Goal: Task Accomplishment & Management: Manage account settings

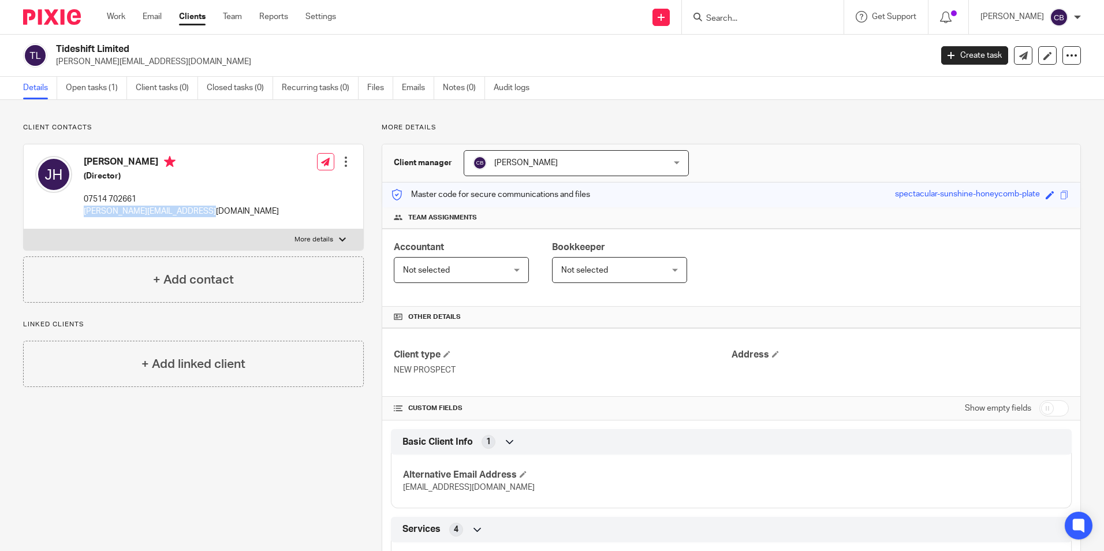
drag, startPoint x: 189, startPoint y: 211, endPoint x: 84, endPoint y: 212, distance: 105.1
click at [84, 212] on p "[PERSON_NAME][EMAIL_ADDRESS][DOMAIN_NAME]" at bounding box center [181, 212] width 195 height 12
copy p "[PERSON_NAME][EMAIL_ADDRESS][DOMAIN_NAME]"
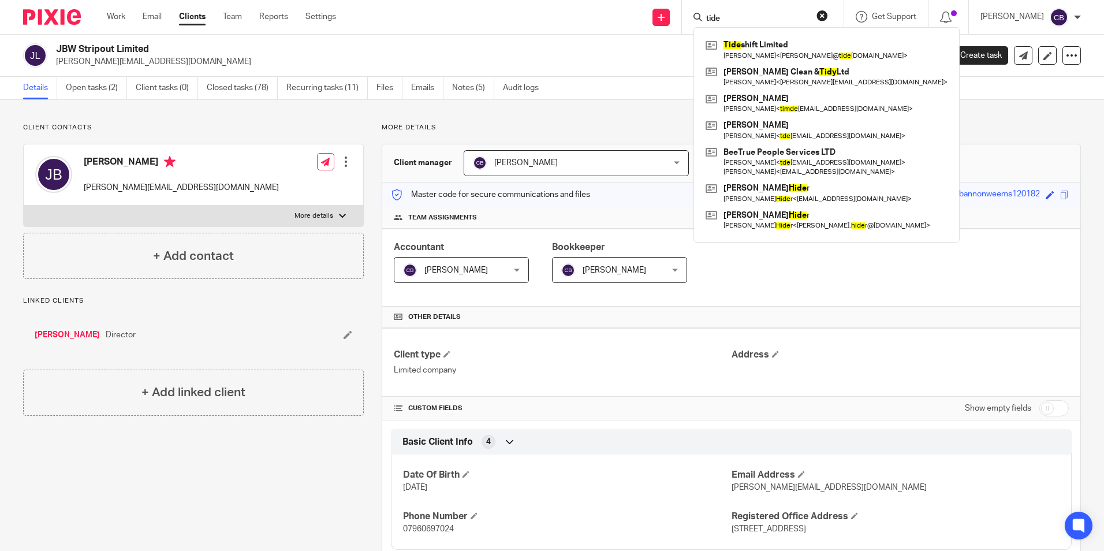
drag, startPoint x: 185, startPoint y: 122, endPoint x: 200, endPoint y: 124, distance: 14.5
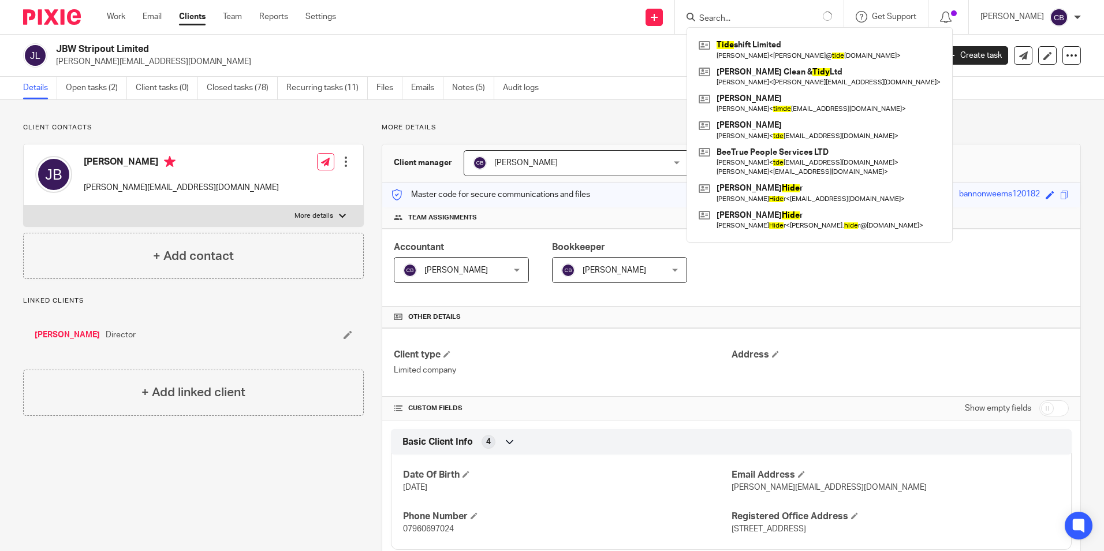
click at [752, 16] on input "Search" at bounding box center [750, 19] width 104 height 10
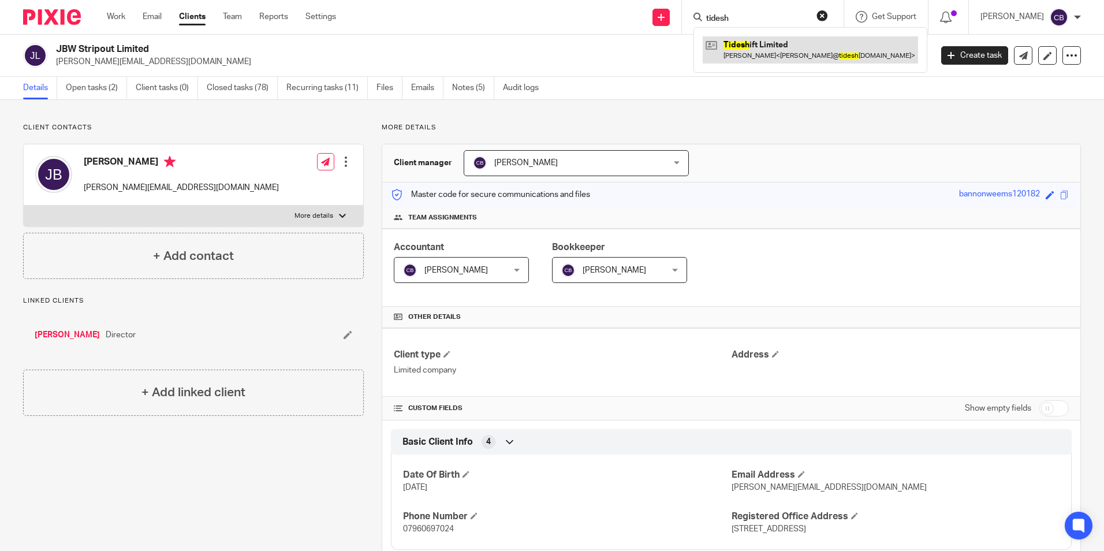
type input "tidesh"
click at [835, 56] on link at bounding box center [810, 49] width 215 height 27
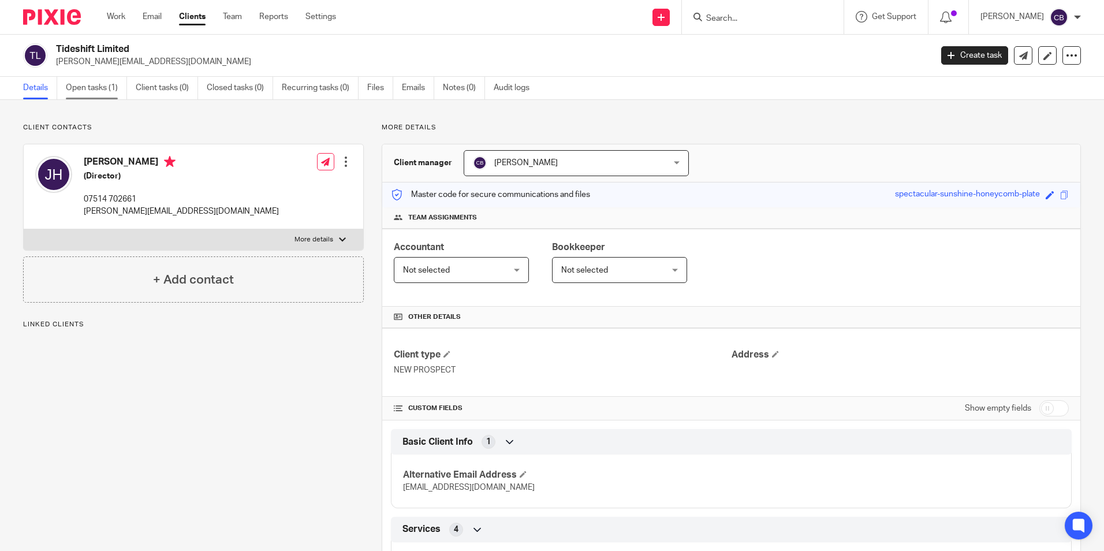
click at [106, 95] on link "Open tasks (1)" at bounding box center [96, 88] width 61 height 23
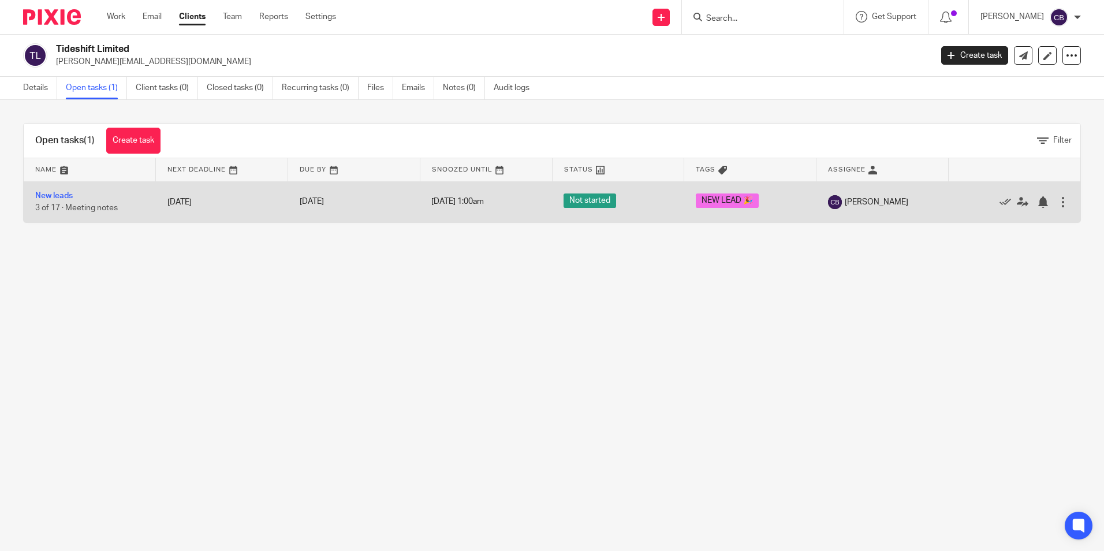
click at [60, 196] on link "New leads" at bounding box center [54, 196] width 38 height 8
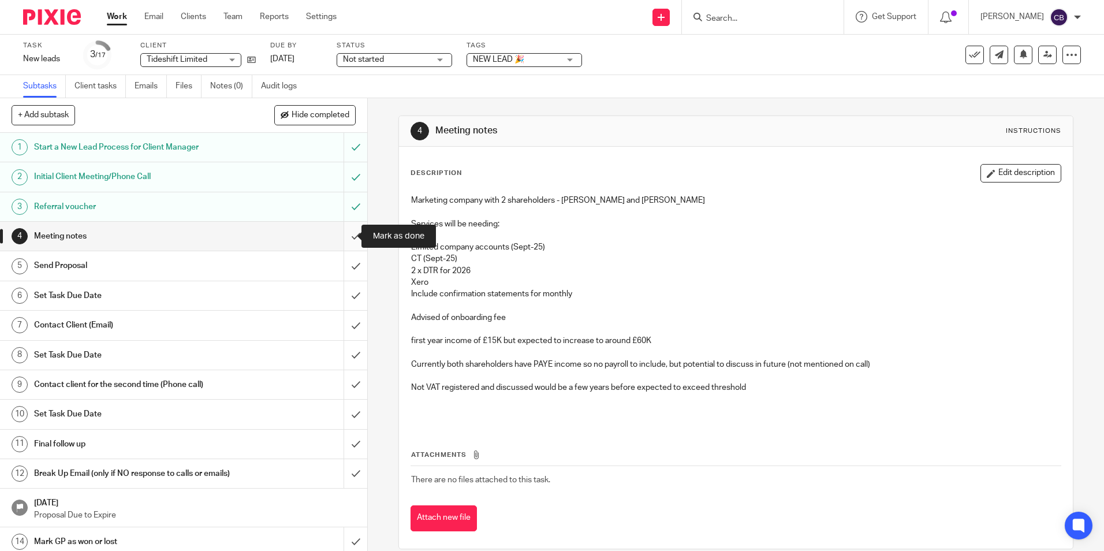
click at [348, 233] on input "submit" at bounding box center [183, 236] width 367 height 29
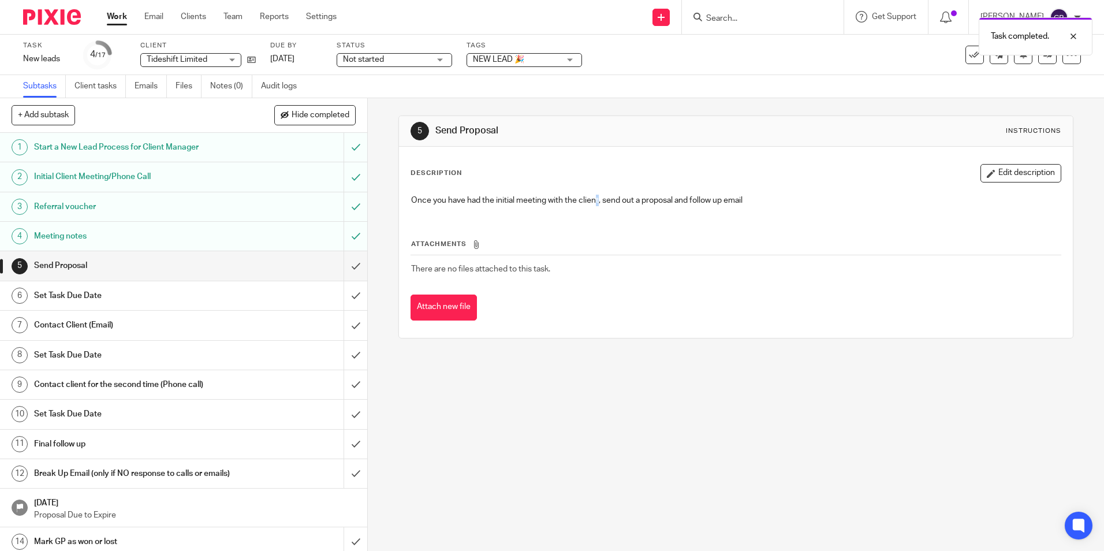
drag, startPoint x: 595, startPoint y: 214, endPoint x: 622, endPoint y: 260, distance: 53.3
click at [596, 214] on div "Once you have had the initial meeting with the client, send out a proposal and …" at bounding box center [735, 202] width 660 height 26
drag, startPoint x: 622, startPoint y: 260, endPoint x: 666, endPoint y: 361, distance: 110.1
click at [626, 278] on td "There are no files attached to this task." at bounding box center [735, 269] width 650 height 28
click at [716, 462] on div "5 Send Proposal Instructions Description Edit description Once you have had the…" at bounding box center [736, 324] width 736 height 453
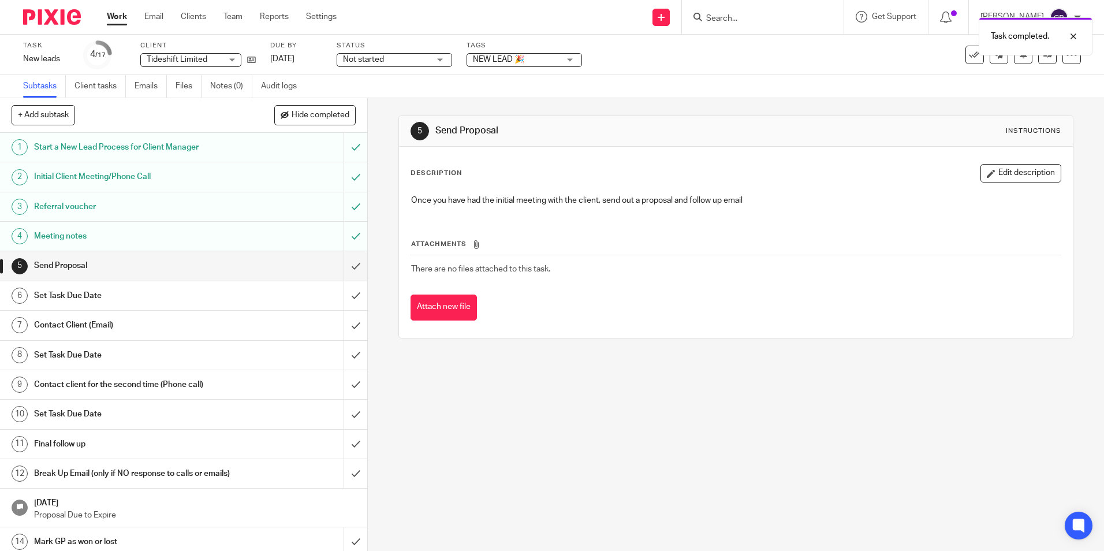
click at [657, 507] on div "5 Send Proposal Instructions Description Edit description Once you have had the…" at bounding box center [736, 324] width 736 height 453
click at [348, 267] on input "submit" at bounding box center [183, 265] width 367 height 29
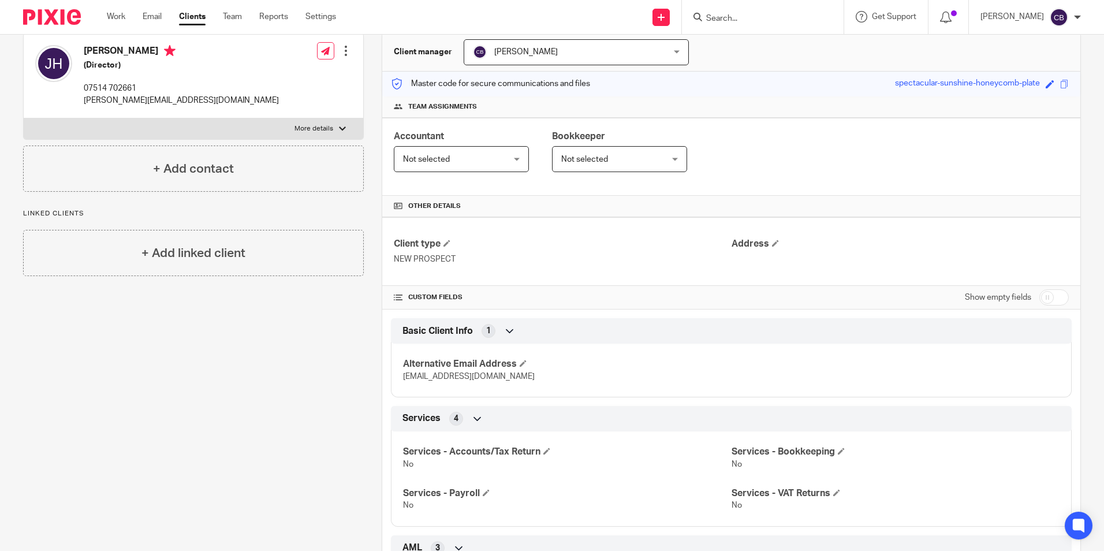
scroll to position [115, 0]
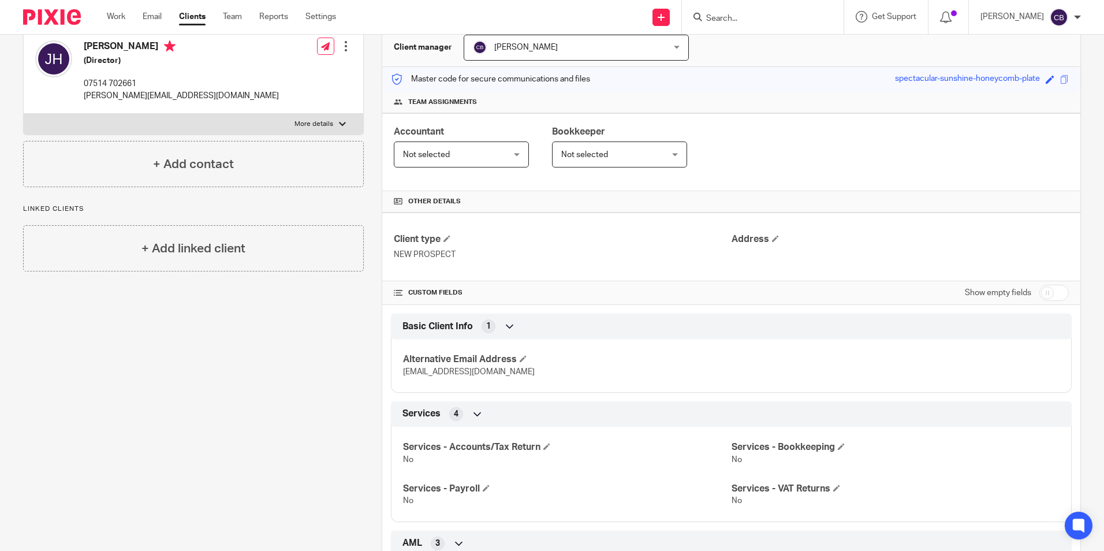
drag, startPoint x: 520, startPoint y: 374, endPoint x: 398, endPoint y: 374, distance: 121.8
click at [398, 374] on div "Alternative Email Address [EMAIL_ADDRESS][DOMAIN_NAME]" at bounding box center [731, 361] width 681 height 62
copy span "[EMAIL_ADDRESS][DOMAIN_NAME]"
drag, startPoint x: 207, startPoint y: 99, endPoint x: 81, endPoint y: 99, distance: 126.4
click at [81, 99] on div "[PERSON_NAME] (Director) 07514 702661 [PERSON_NAME][EMAIL_ADDRESS][DOMAIN_NAME]…" at bounding box center [193, 71] width 339 height 85
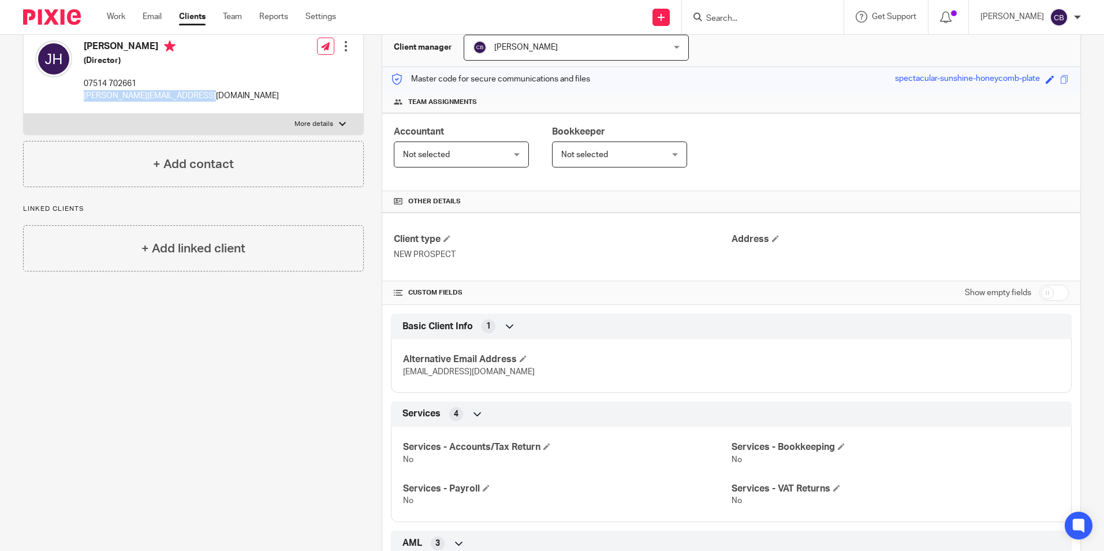
copy p "[PERSON_NAME][EMAIL_ADDRESS][DOMAIN_NAME]"
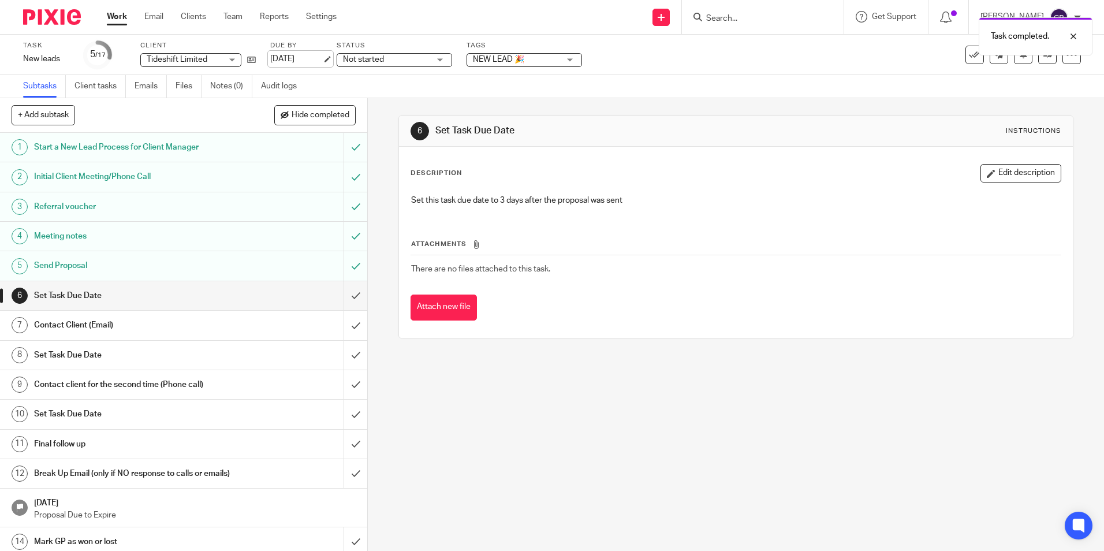
click at [319, 53] on link "[DATE]" at bounding box center [296, 59] width 52 height 12
click at [487, 424] on div "6 Set Task Due Date Instructions Description Edit description Set this task due…" at bounding box center [736, 324] width 736 height 453
click at [345, 297] on input "submit" at bounding box center [183, 295] width 367 height 29
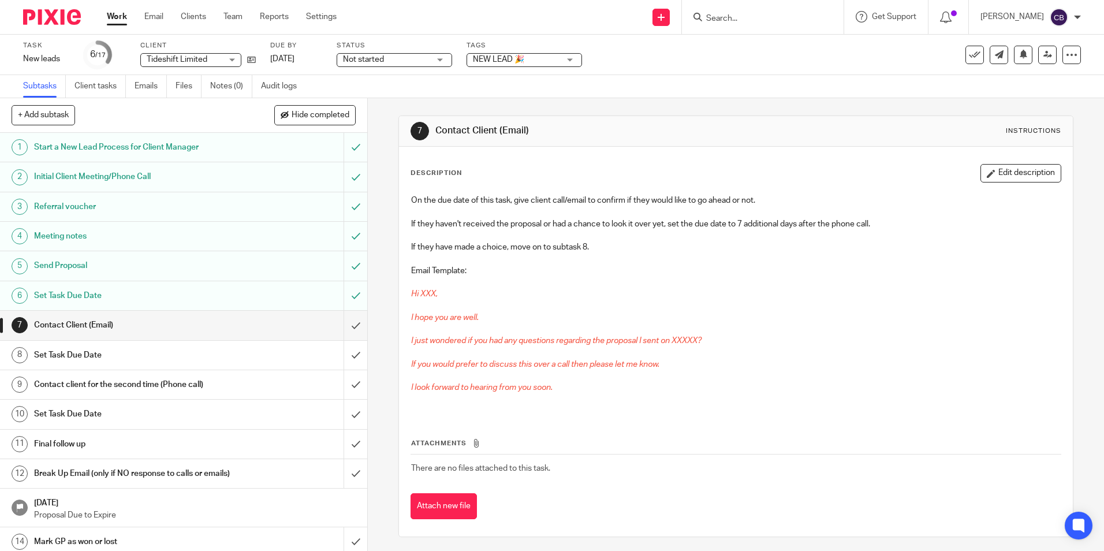
click at [111, 15] on link "Work" at bounding box center [117, 17] width 20 height 12
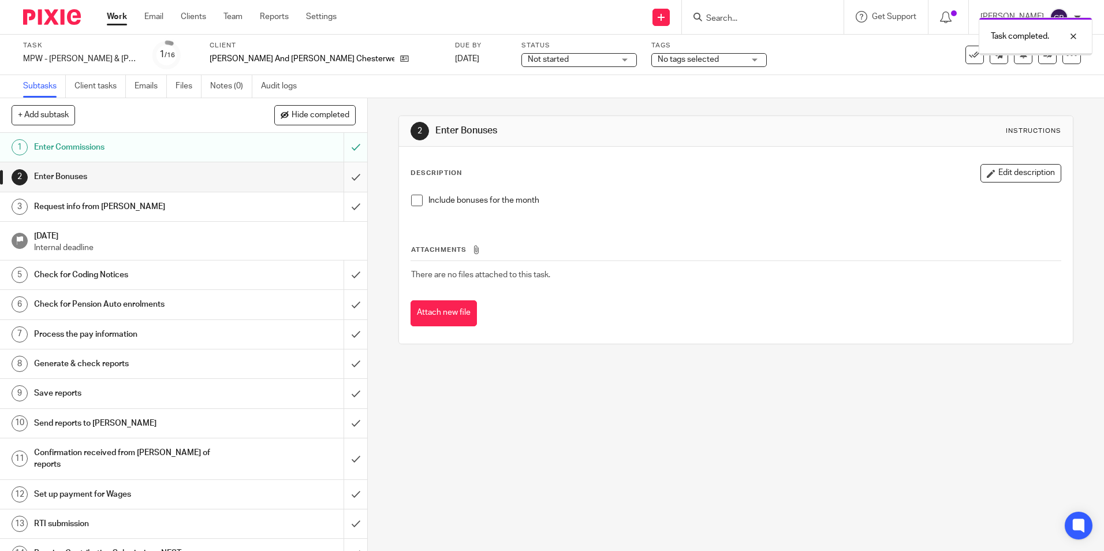
click at [342, 176] on input "submit" at bounding box center [183, 176] width 367 height 29
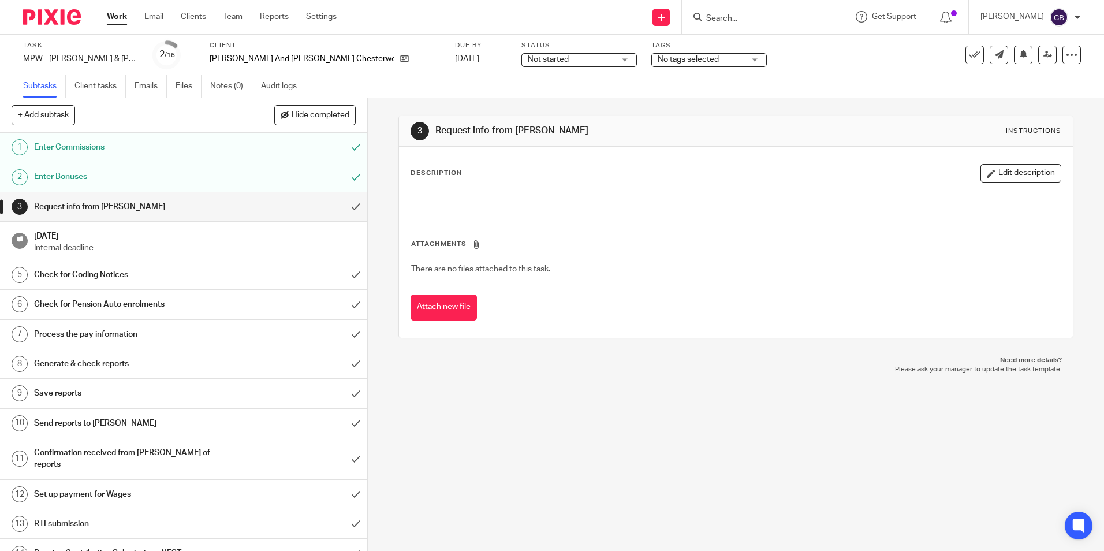
click at [342, 201] on input "submit" at bounding box center [183, 206] width 367 height 29
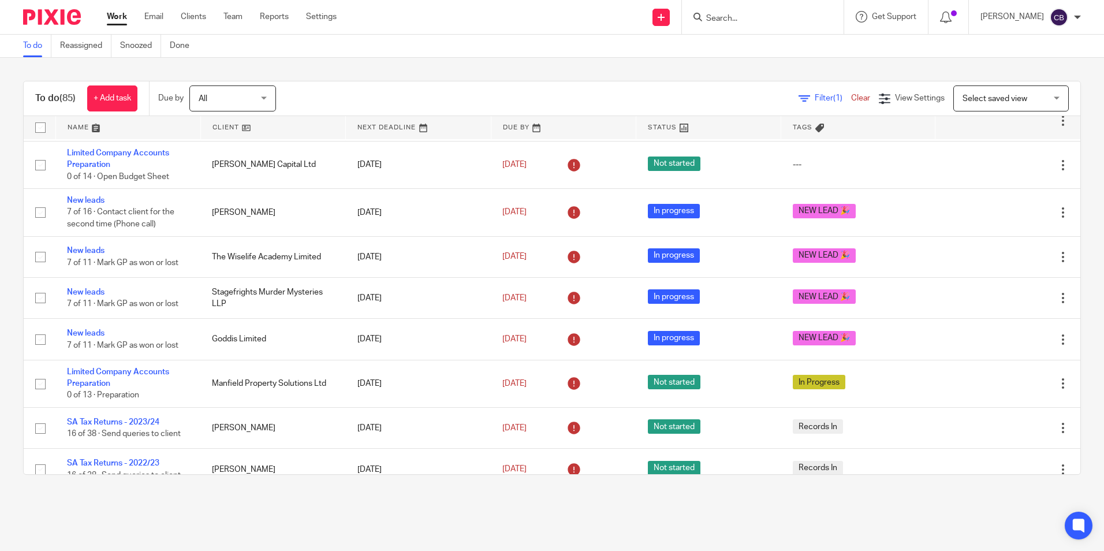
scroll to position [58, 0]
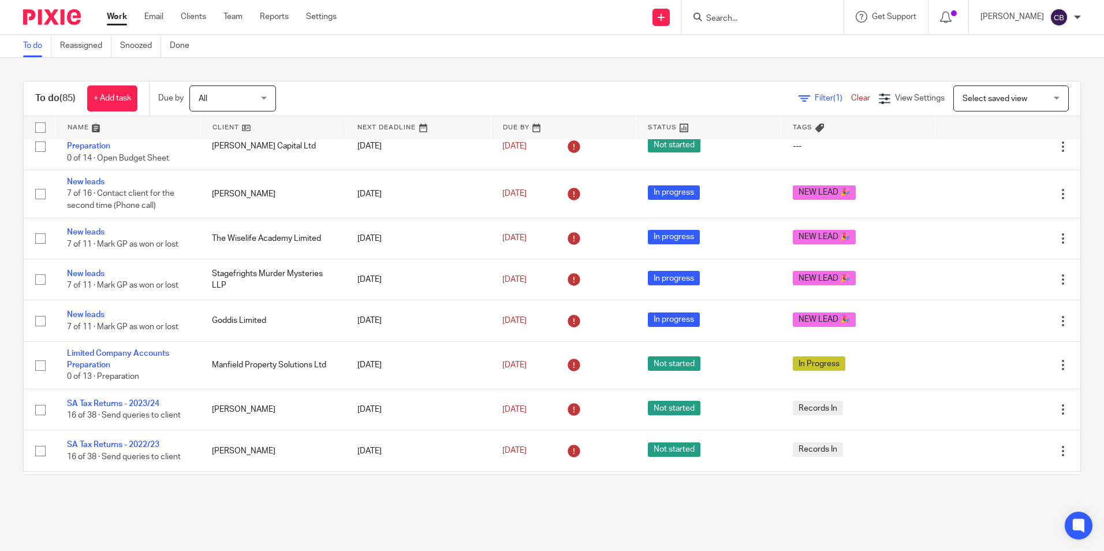
drag, startPoint x: 781, startPoint y: 96, endPoint x: 775, endPoint y: 96, distance: 5.8
click at [798, 96] on icon at bounding box center [804, 99] width 12 height 12
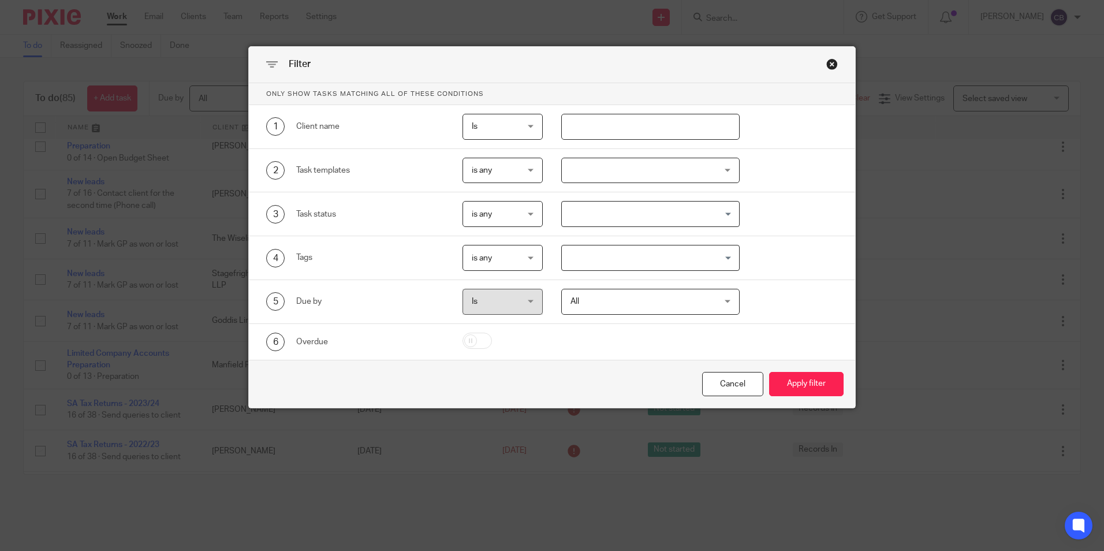
click at [603, 125] on input "text" at bounding box center [650, 127] width 178 height 26
type input "harris"
click at [769, 372] on button "Apply filter" at bounding box center [806, 384] width 74 height 25
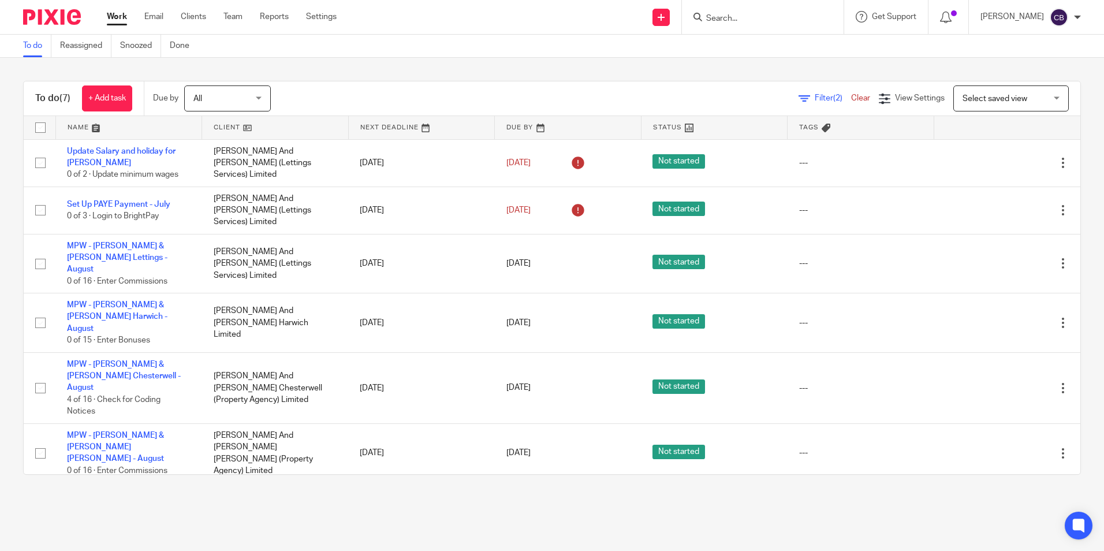
click at [398, 76] on div "To do (7) + Add task Due by All All Today Tomorrow This week Next week This mon…" at bounding box center [552, 278] width 1104 height 440
click at [292, 73] on div "To do (7) + Add task Due by All All Today Tomorrow This week Next week This mon…" at bounding box center [552, 278] width 1104 height 440
click at [490, 55] on div "To do Reassigned Snoozed Done" at bounding box center [552, 46] width 1104 height 23
click at [423, 77] on div "To do (7) + Add task Due by All All Today Tomorrow This week Next week This mon…" at bounding box center [552, 278] width 1104 height 440
click at [798, 100] on icon at bounding box center [804, 99] width 12 height 12
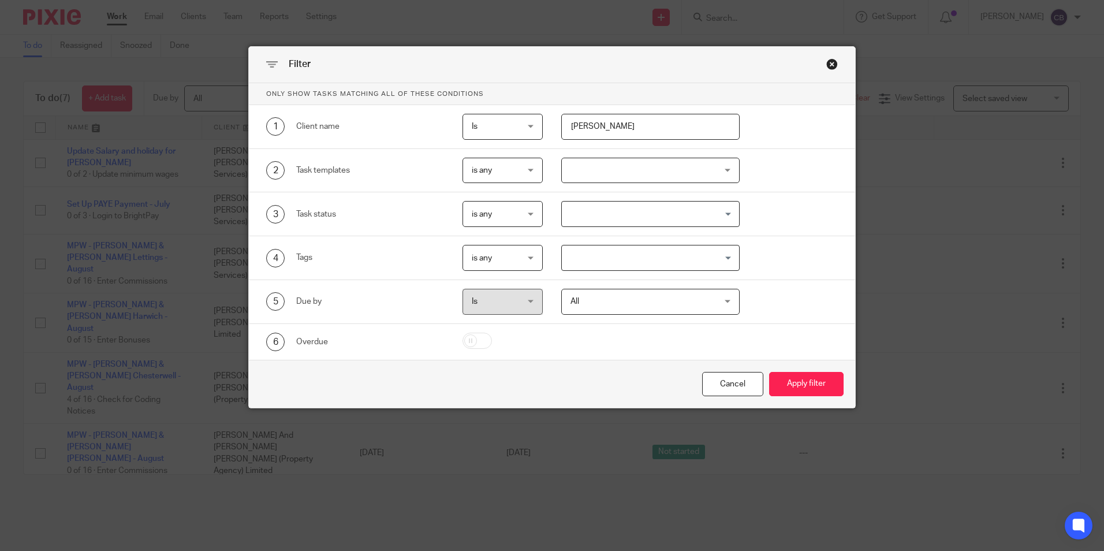
click at [653, 129] on input "harris" at bounding box center [650, 127] width 178 height 26
drag, startPoint x: 647, startPoint y: 127, endPoint x: 485, endPoint y: 111, distance: 162.4
click at [489, 112] on div "1 Client name Is Is Is Is not is harris" at bounding box center [552, 127] width 606 height 44
type input "SMARTA"
click at [769, 372] on button "Apply filter" at bounding box center [806, 384] width 74 height 25
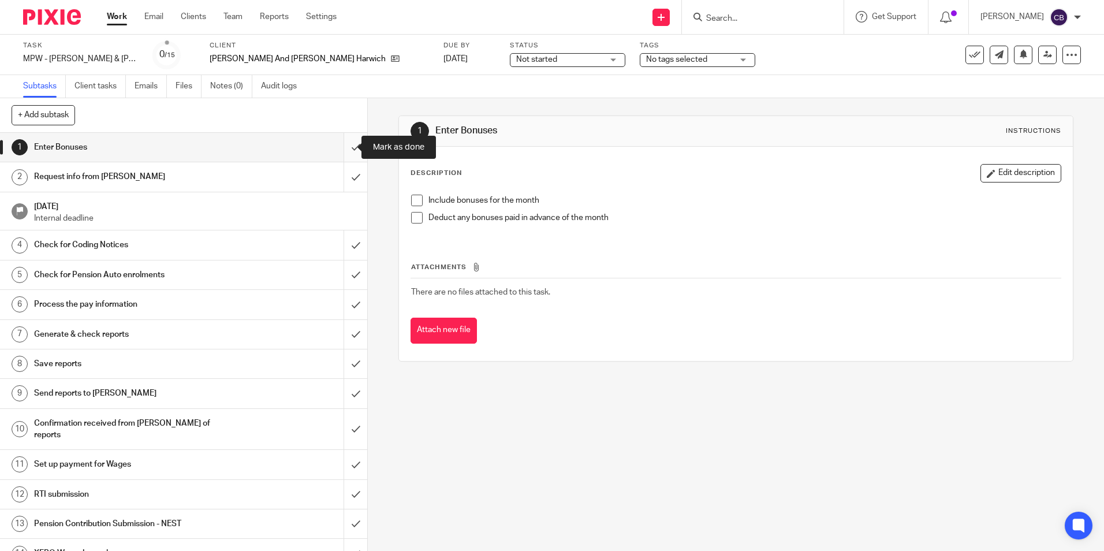
click at [335, 141] on input "submit" at bounding box center [183, 147] width 367 height 29
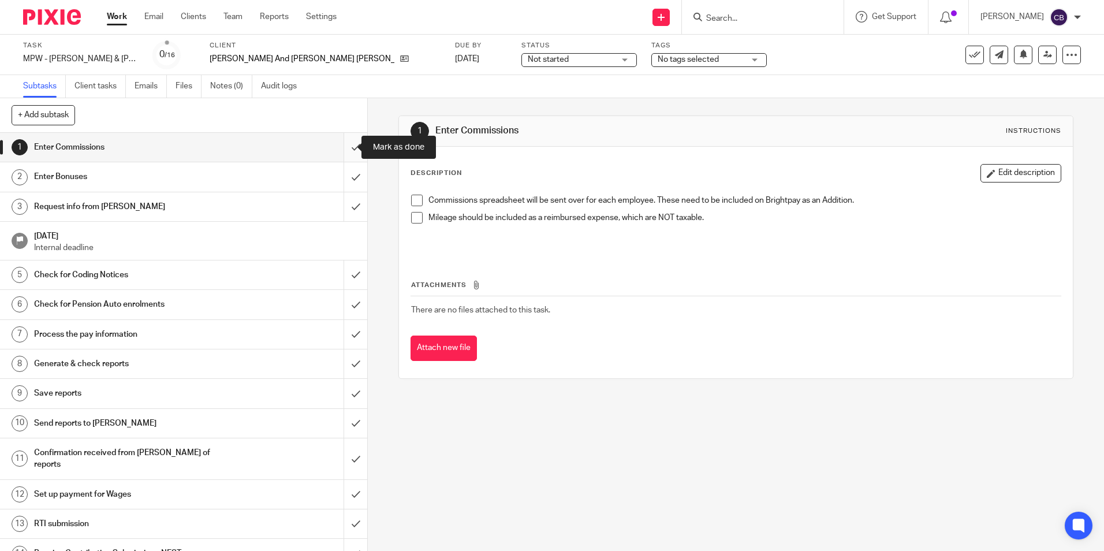
click at [337, 143] on input "submit" at bounding box center [183, 147] width 367 height 29
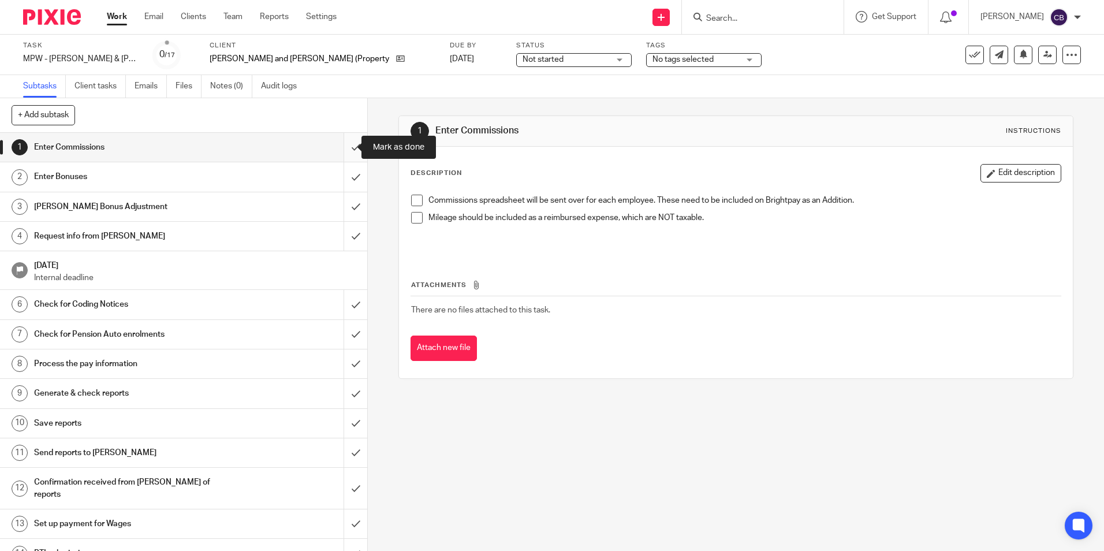
click at [339, 151] on input "submit" at bounding box center [183, 147] width 367 height 29
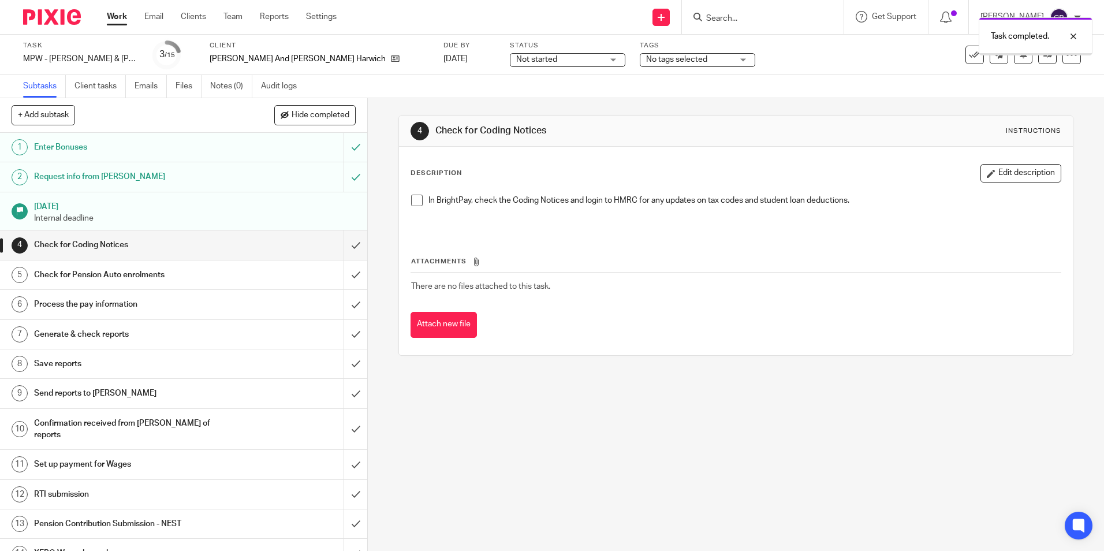
click at [346, 244] on input "submit" at bounding box center [183, 244] width 367 height 29
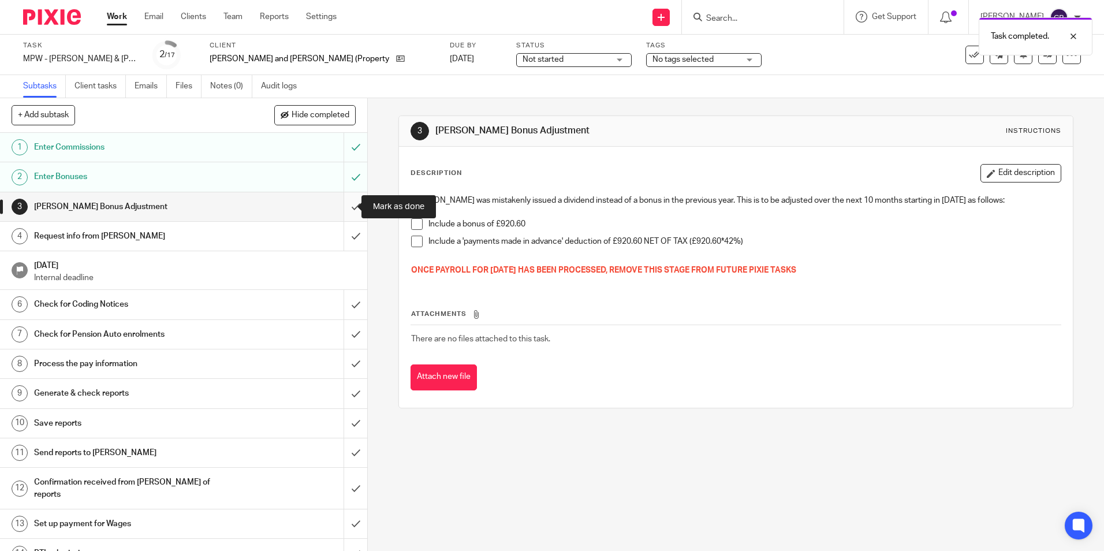
click at [349, 201] on input "submit" at bounding box center [183, 206] width 367 height 29
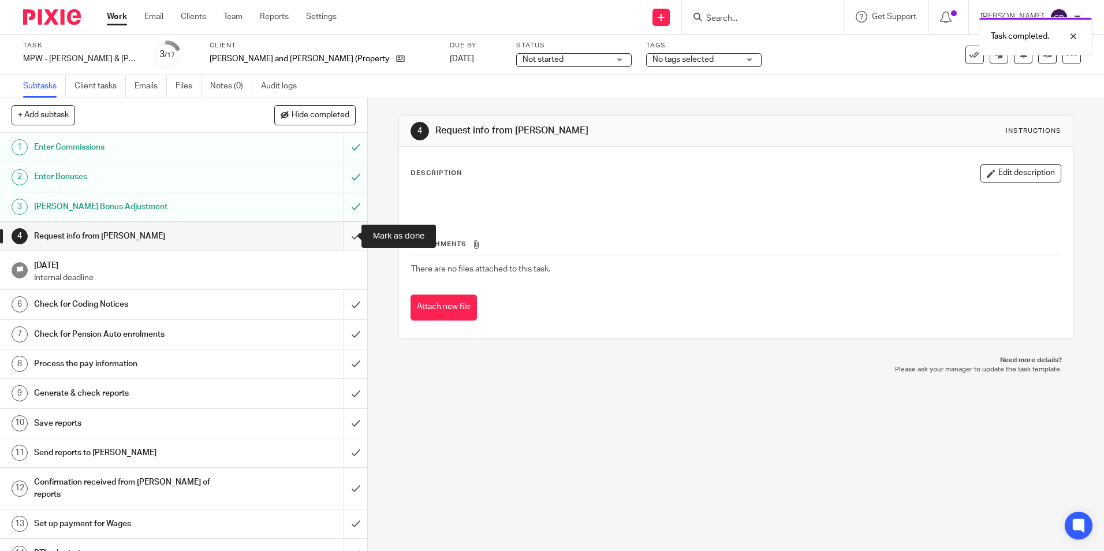
click at [345, 232] on input "submit" at bounding box center [183, 236] width 367 height 29
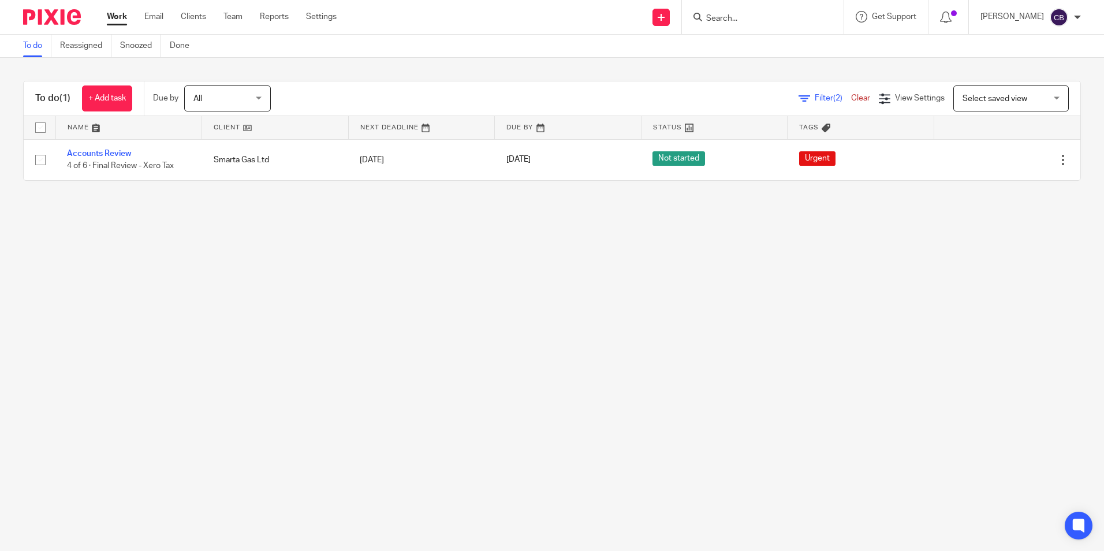
drag, startPoint x: 288, startPoint y: 322, endPoint x: 227, endPoint y: 306, distance: 63.1
click at [284, 321] on main "To do Reassigned Snoozed Done To do (1) + Add task Due by All All [DATE] [DATE]…" at bounding box center [552, 275] width 1104 height 551
drag, startPoint x: 227, startPoint y: 306, endPoint x: 169, endPoint y: 207, distance: 114.4
click at [223, 297] on main "To do Reassigned Snoozed Done To do (1) + Add task Due by All All Today Tomorro…" at bounding box center [552, 275] width 1104 height 551
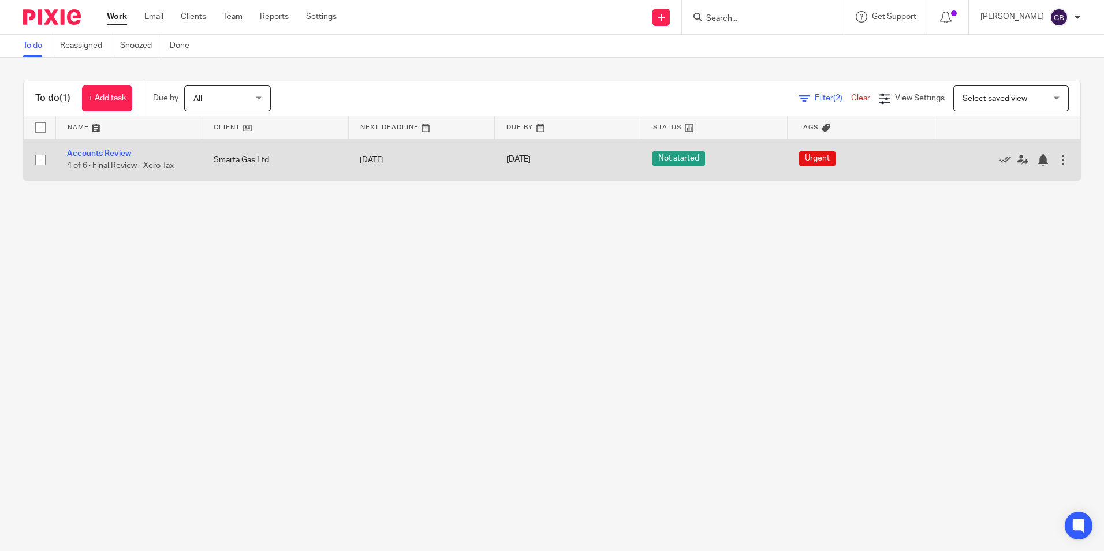
click at [117, 151] on link "Accounts Review" at bounding box center [99, 154] width 64 height 8
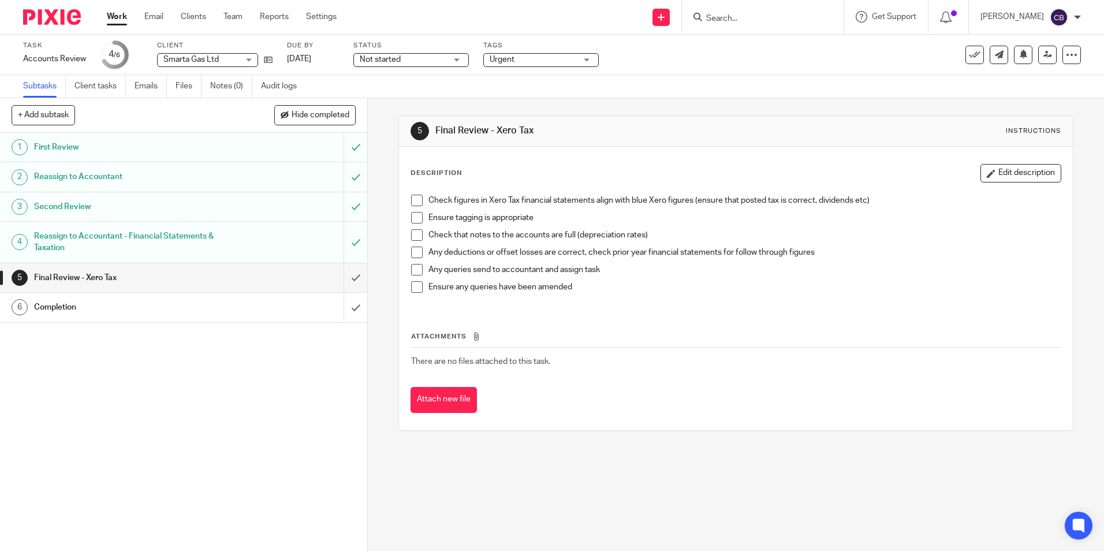
click at [557, 298] on div "Ensure any queries have been amended" at bounding box center [744, 289] width 632 height 17
click at [1013, 171] on button "Edit description" at bounding box center [1020, 173] width 81 height 18
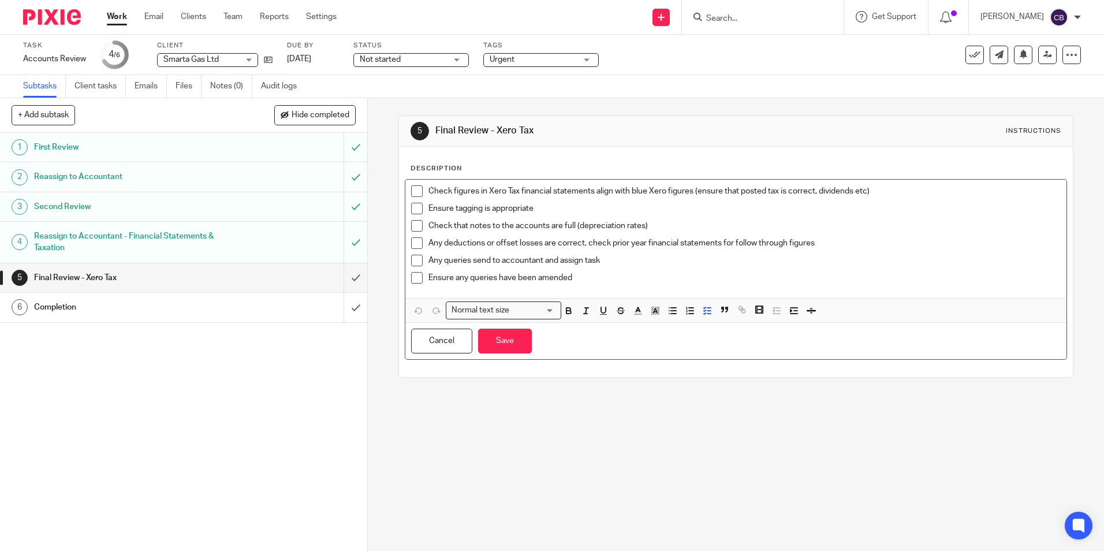
click at [632, 276] on p "Ensure any queries have been amended" at bounding box center [744, 278] width 632 height 12
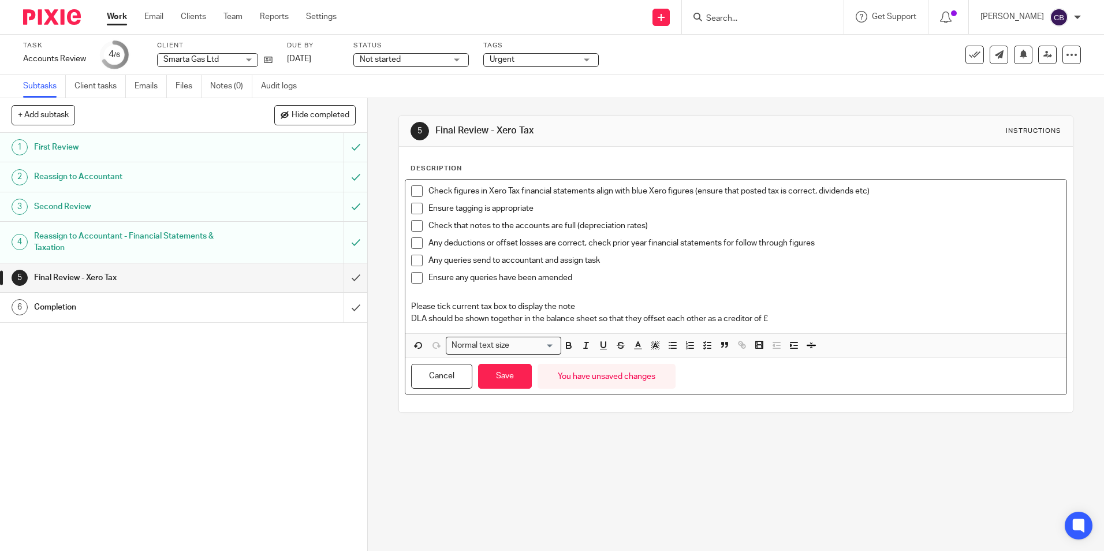
click at [784, 315] on p "DLA should be shown together in the balance sheet so that they offset each othe…" at bounding box center [735, 319] width 649 height 12
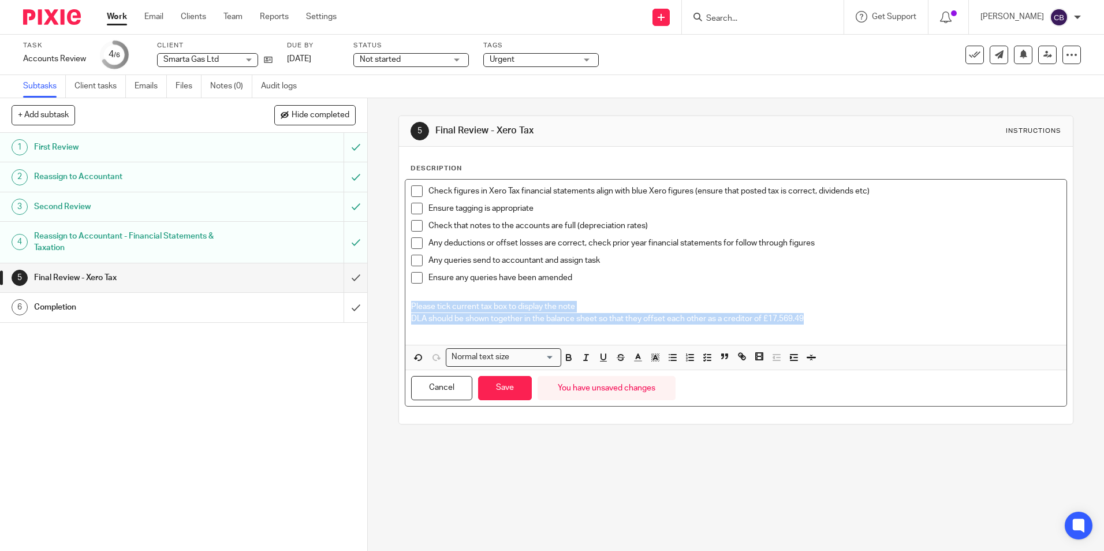
drag, startPoint x: 820, startPoint y: 321, endPoint x: 405, endPoint y: 304, distance: 416.0
click at [405, 304] on div "Check figures in Xero Tax financial statements align with blue Xero figures (en…" at bounding box center [735, 262] width 660 height 165
click at [650, 360] on icon "button" at bounding box center [655, 357] width 10 height 10
click at [660, 372] on li "color:#FCDC00" at bounding box center [664, 372] width 9 height 9
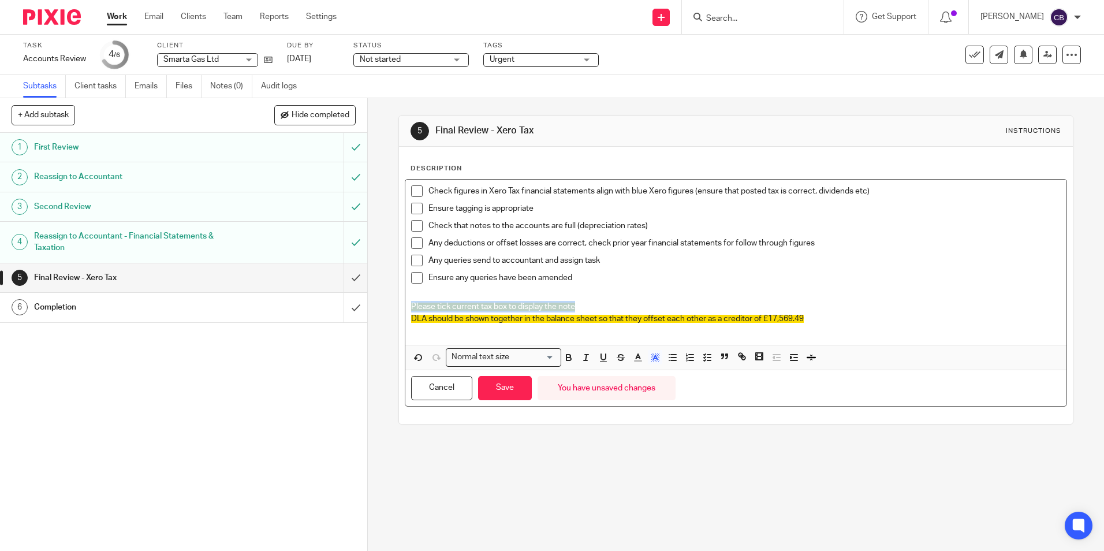
click at [845, 311] on p "Please tick current tax box to display the note" at bounding box center [735, 307] width 649 height 12
click at [839, 317] on p "DLA should be shown together in the balance sheet so that they offset each othe…" at bounding box center [735, 319] width 649 height 12
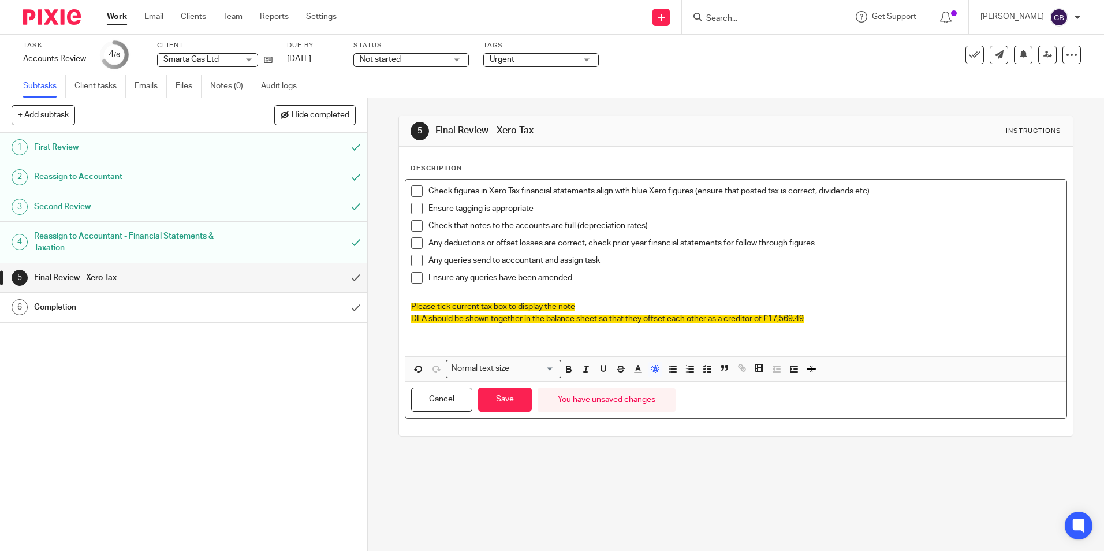
click at [815, 318] on p "DLA should be shown together in the balance sheet so that they offset each othe…" at bounding box center [735, 319] width 649 height 12
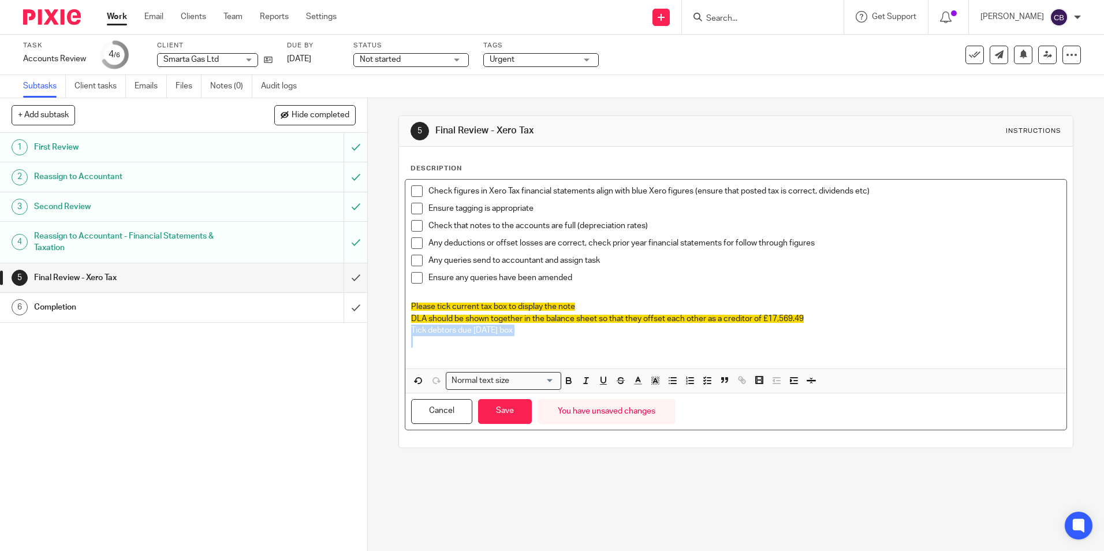
drag, startPoint x: 641, startPoint y: 341, endPoint x: 408, endPoint y: 335, distance: 233.3
click at [408, 335] on div "Check figures in Xero Tax financial statements align with blue Xero figures (en…" at bounding box center [735, 274] width 660 height 189
drag, startPoint x: 694, startPoint y: 338, endPoint x: 690, endPoint y: 353, distance: 15.5
click at [693, 339] on p at bounding box center [735, 342] width 649 height 12
click at [688, 356] on p at bounding box center [735, 354] width 649 height 12
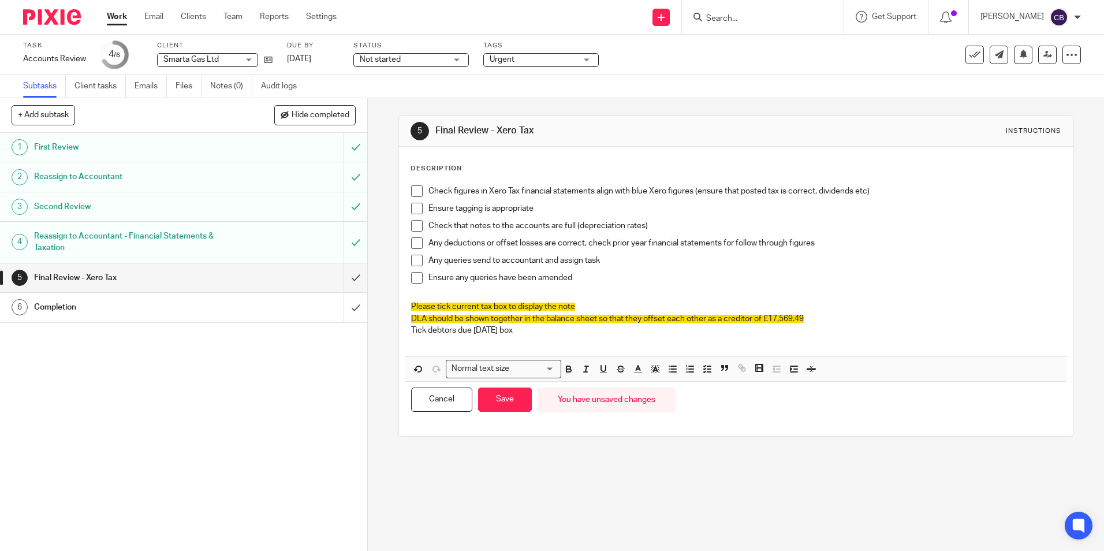
click at [423, 341] on p at bounding box center [735, 342] width 649 height 12
click at [585, 338] on p "Directors advances note to be completed" at bounding box center [735, 342] width 649 height 12
drag, startPoint x: 555, startPoint y: 344, endPoint x: 400, endPoint y: 329, distance: 156.0
click at [400, 329] on div "Description Check figures in Xero Tax financial statements align with blue Xero…" at bounding box center [735, 291] width 673 height 289
click at [650, 371] on icon "button" at bounding box center [655, 369] width 10 height 10
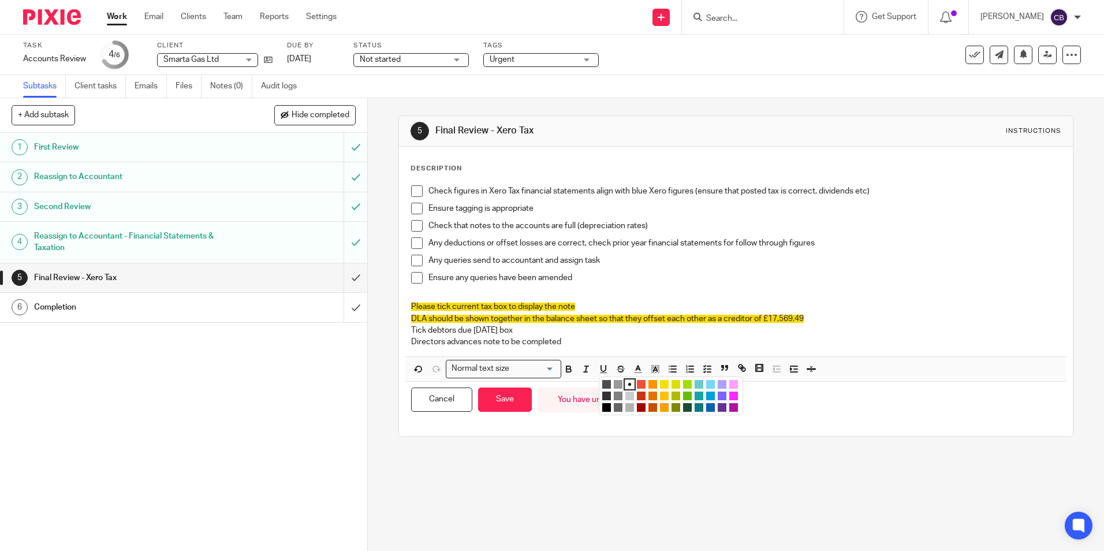
click at [662, 384] on li "color:#FCDC00" at bounding box center [664, 384] width 9 height 9
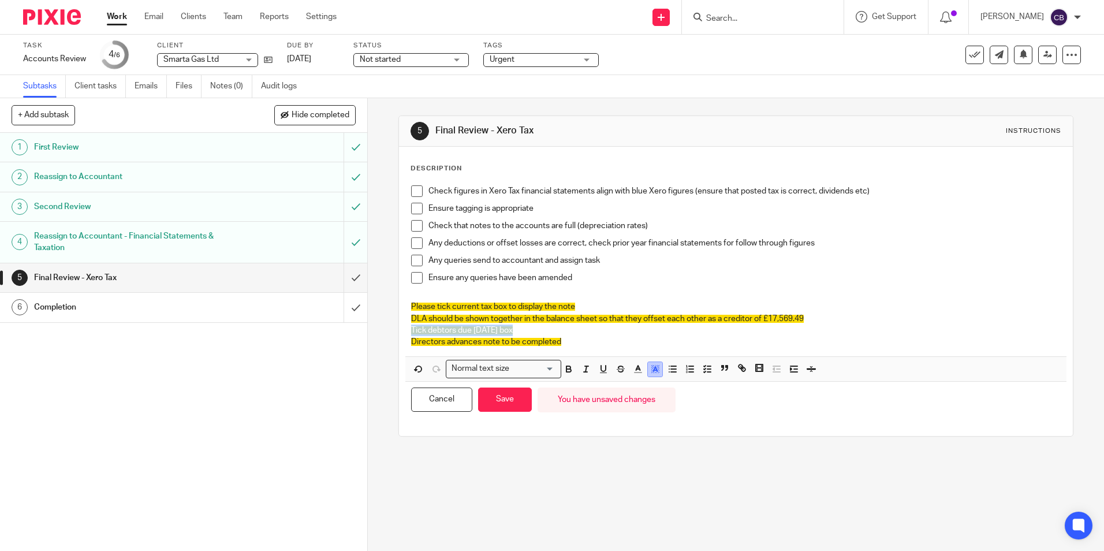
click at [655, 373] on rect "button" at bounding box center [655, 372] width 1 height 1
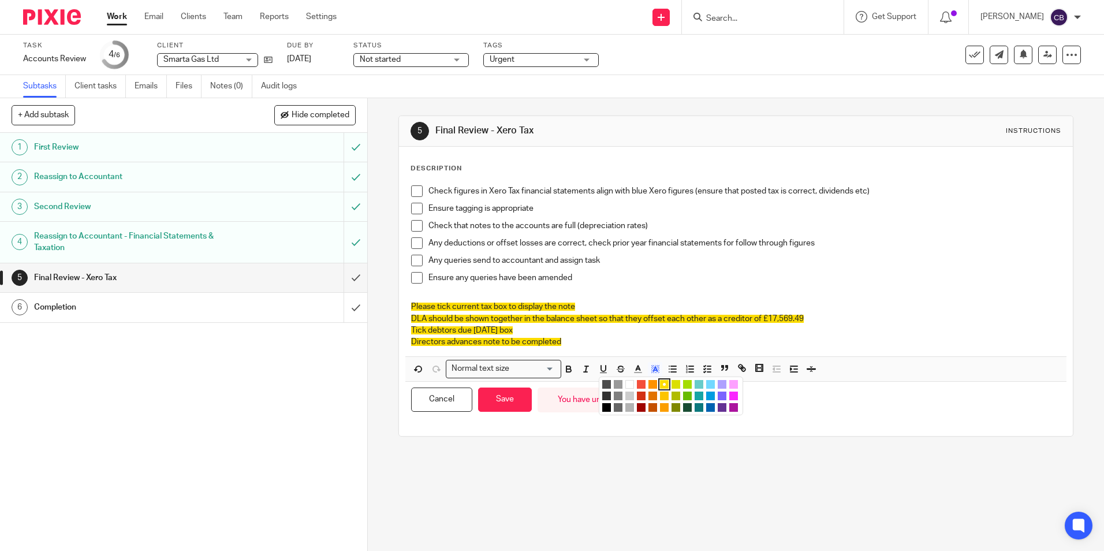
click at [663, 383] on div "color:#FCDC00" at bounding box center [664, 384] width 3 height 3
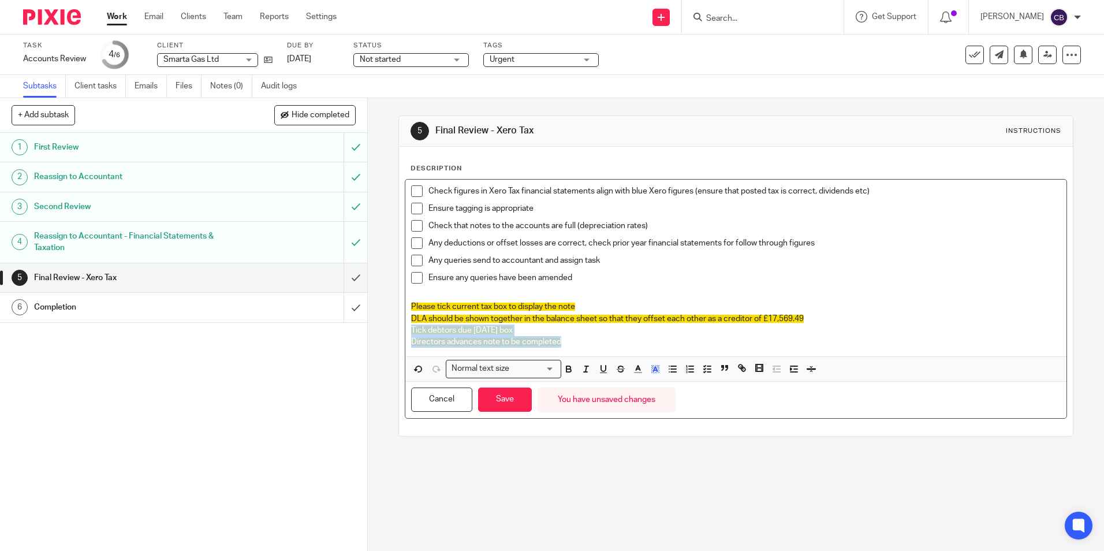
drag, startPoint x: 627, startPoint y: 341, endPoint x: 615, endPoint y: 350, distance: 15.6
click at [627, 340] on p "Directors advances note to be completed" at bounding box center [735, 342] width 649 height 12
click at [595, 340] on p "Directors advances note to be completed" at bounding box center [735, 342] width 649 height 12
click at [418, 227] on span at bounding box center [417, 226] width 12 height 12
click at [417, 244] on span at bounding box center [417, 243] width 12 height 12
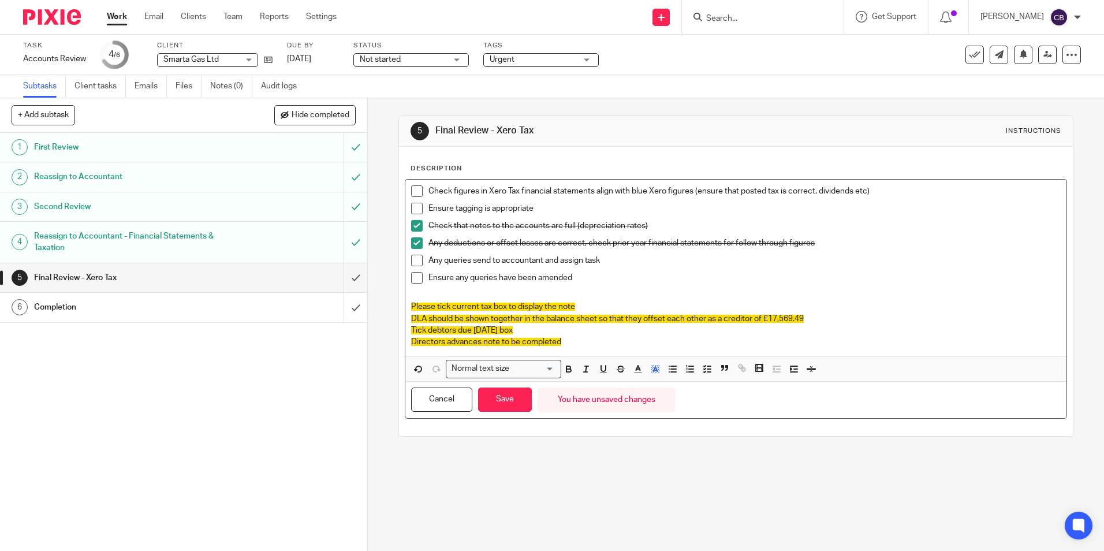
click at [416, 260] on span at bounding box center [417, 261] width 12 height 12
click at [416, 277] on span at bounding box center [417, 278] width 12 height 12
click at [591, 341] on p "Directors advances note to be completed" at bounding box center [735, 342] width 649 height 12
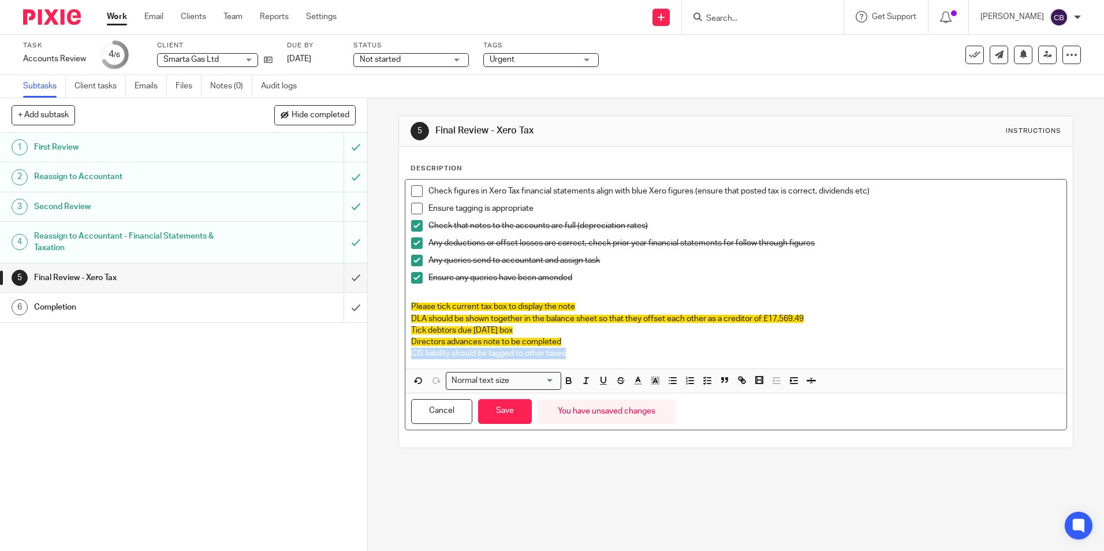
drag, startPoint x: 591, startPoint y: 352, endPoint x: 388, endPoint y: 360, distance: 203.4
click at [388, 360] on div "5 Final Review - Xero Tax Instructions Description Check figures in Xero Tax fi…" at bounding box center [736, 324] width 736 height 453
click at [650, 380] on icon "button" at bounding box center [655, 380] width 10 height 10
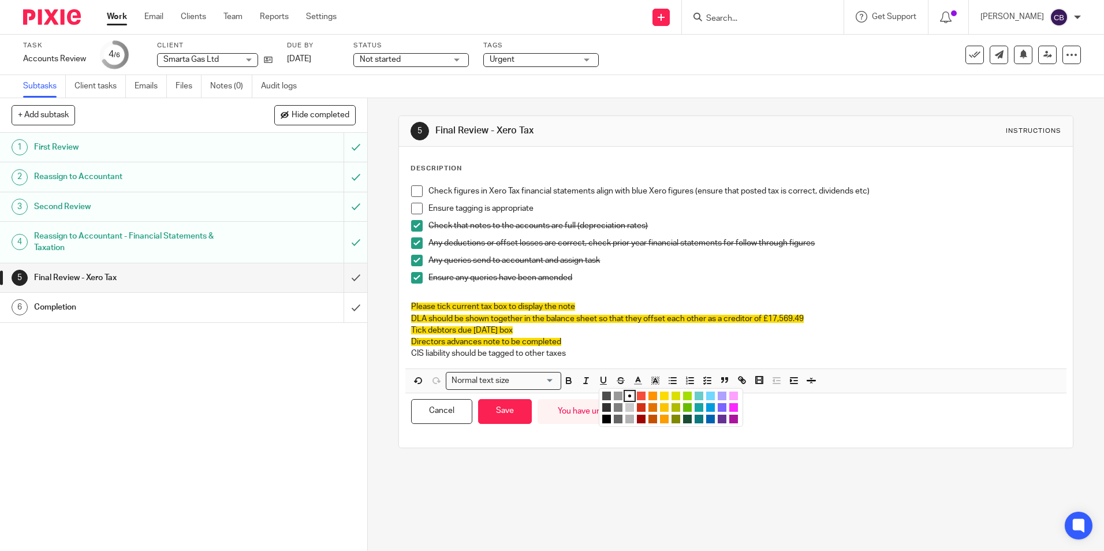
click at [664, 394] on li "color:#FCDC00" at bounding box center [664, 395] width 9 height 9
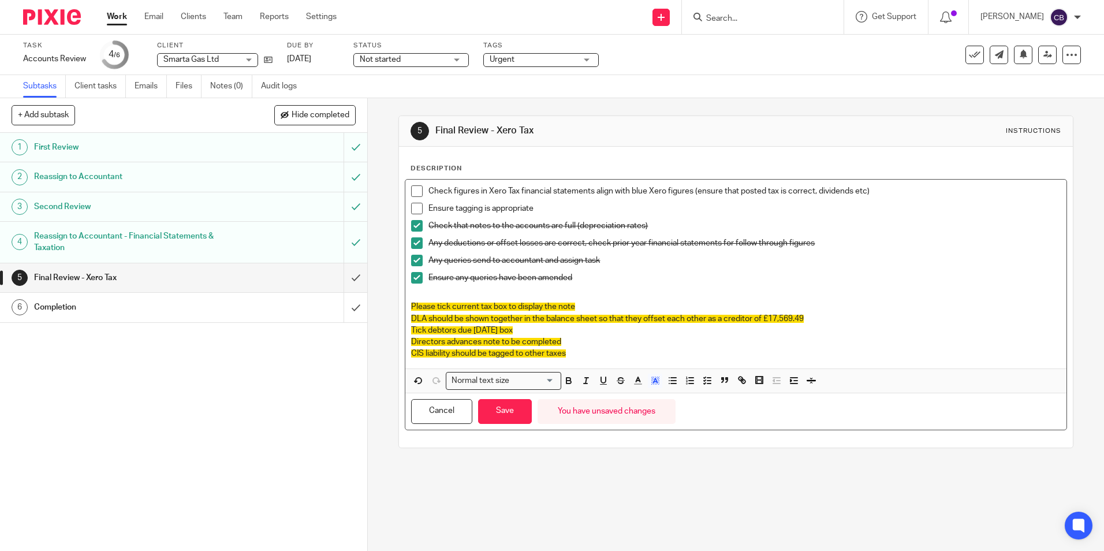
click at [611, 360] on div "Check figures in Xero Tax financial statements align with blue Xero figures (en…" at bounding box center [735, 274] width 660 height 189
click at [597, 360] on div "Check figures in Xero Tax financial statements align with blue Xero figures (en…" at bounding box center [735, 274] width 660 height 189
click at [642, 349] on p "CIS liability should be tagged to other taxes like PAYE is" at bounding box center [735, 354] width 649 height 12
click at [494, 409] on button "Save" at bounding box center [505, 411] width 54 height 25
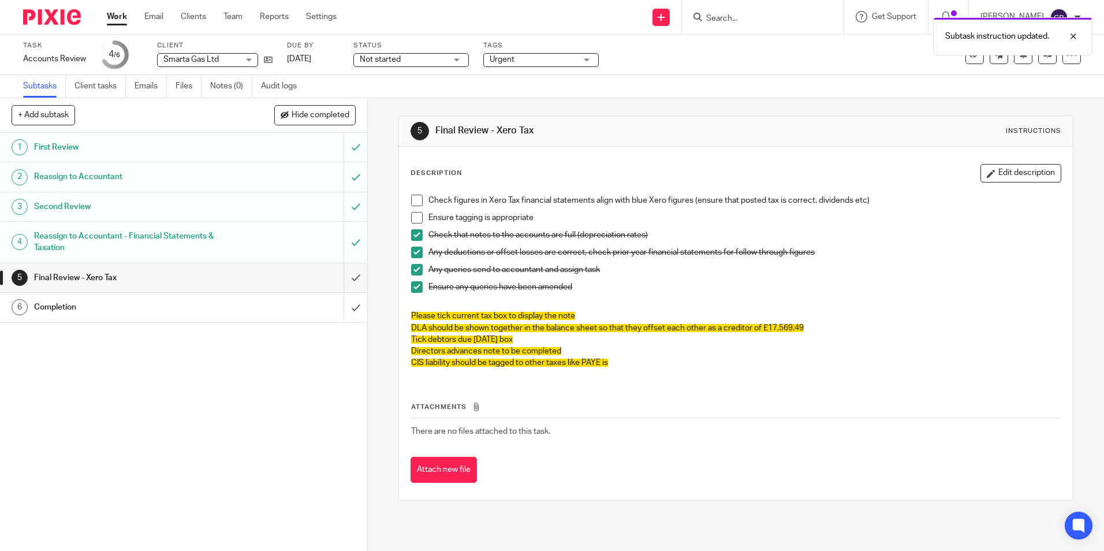
click at [458, 222] on p "Ensure tagging is appropriate" at bounding box center [744, 218] width 632 height 12
click at [417, 216] on span at bounding box center [417, 218] width 12 height 12
click at [414, 200] on span at bounding box center [417, 201] width 12 height 12
click at [638, 365] on p "CIS liability should be tagged to other taxes like PAYE is" at bounding box center [735, 363] width 649 height 12
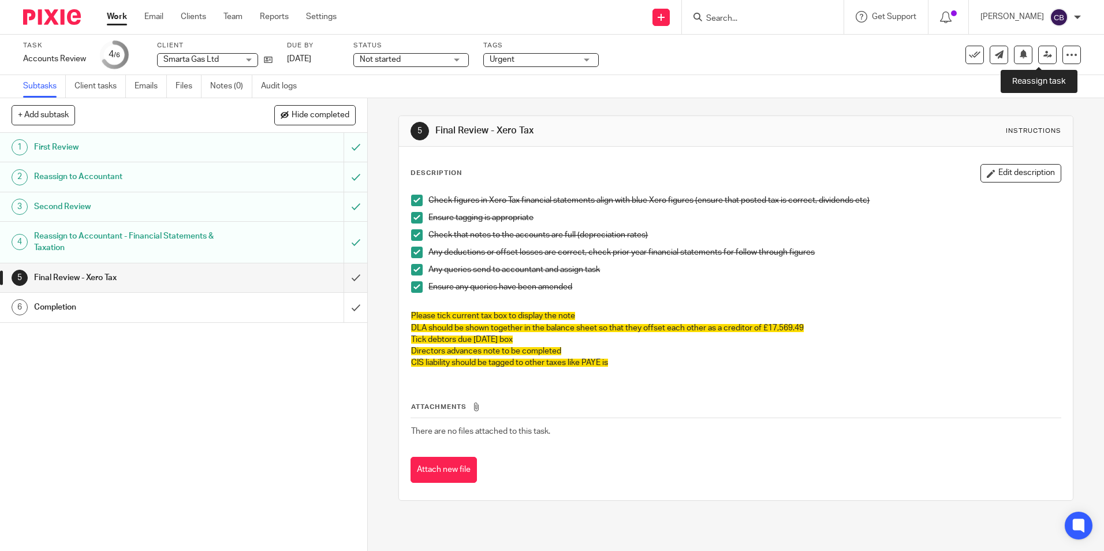
drag, startPoint x: 1038, startPoint y: 57, endPoint x: 925, endPoint y: 110, distance: 124.5
click at [1043, 57] on icon at bounding box center [1047, 54] width 9 height 9
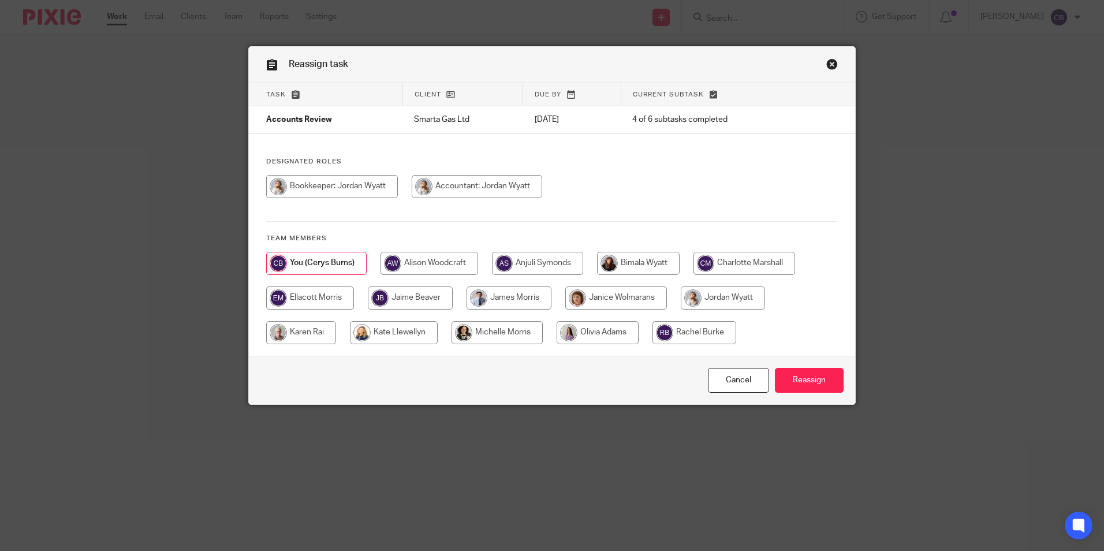
click at [723, 294] on input "radio" at bounding box center [723, 297] width 84 height 23
radio input "true"
click at [824, 378] on input "Reassign" at bounding box center [809, 380] width 69 height 25
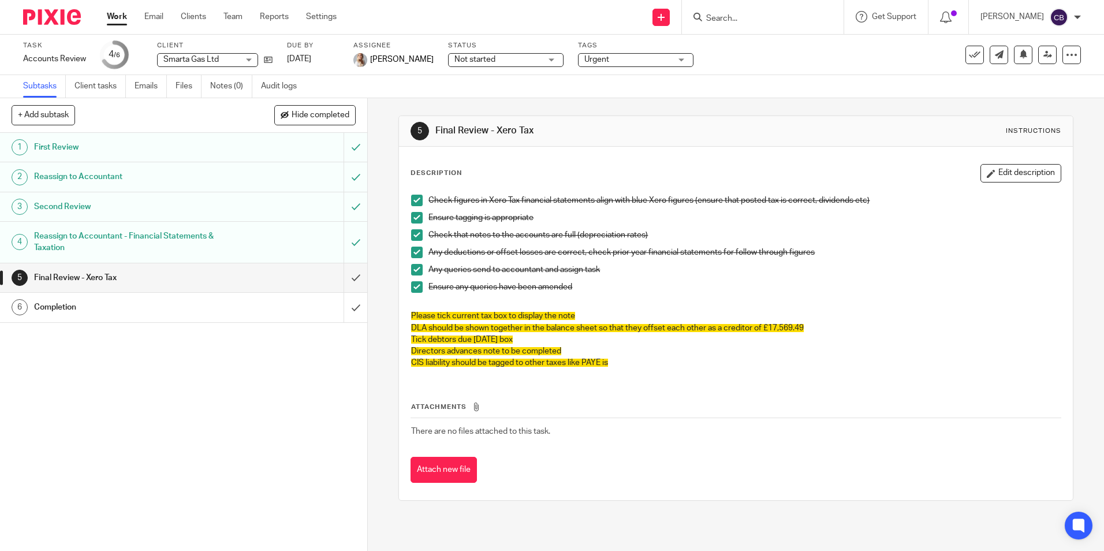
drag, startPoint x: 674, startPoint y: 91, endPoint x: 689, endPoint y: 73, distance: 23.7
click at [674, 92] on div "Subtasks Client tasks Emails Files Notes (0) Audit logs" at bounding box center [552, 86] width 1104 height 23
click at [755, 17] on input "Search" at bounding box center [757, 19] width 104 height 10
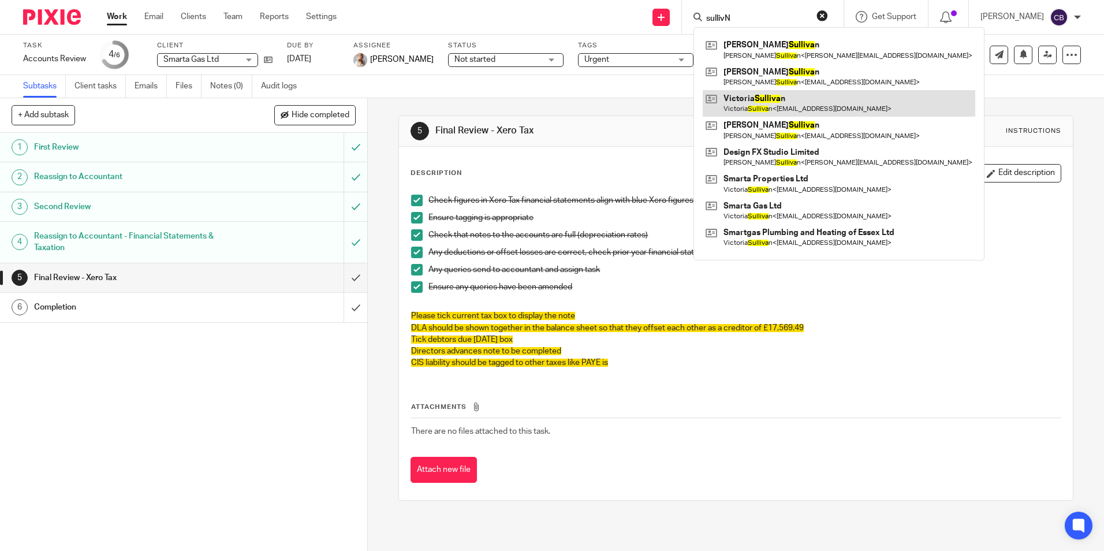
type input "sullivN"
click at [776, 98] on link at bounding box center [839, 103] width 272 height 27
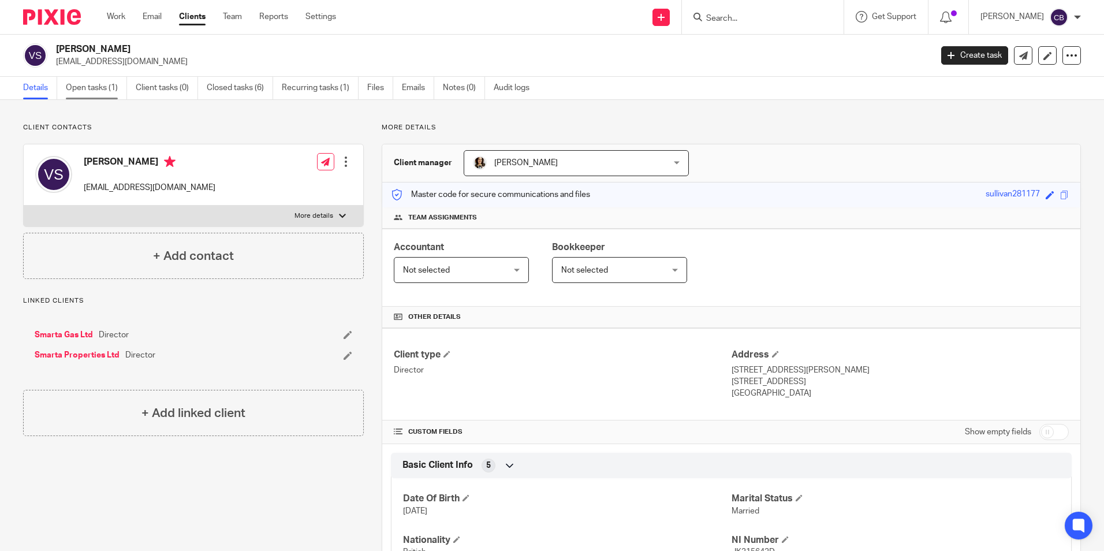
click at [71, 78] on link "Open tasks (1)" at bounding box center [96, 88] width 61 height 23
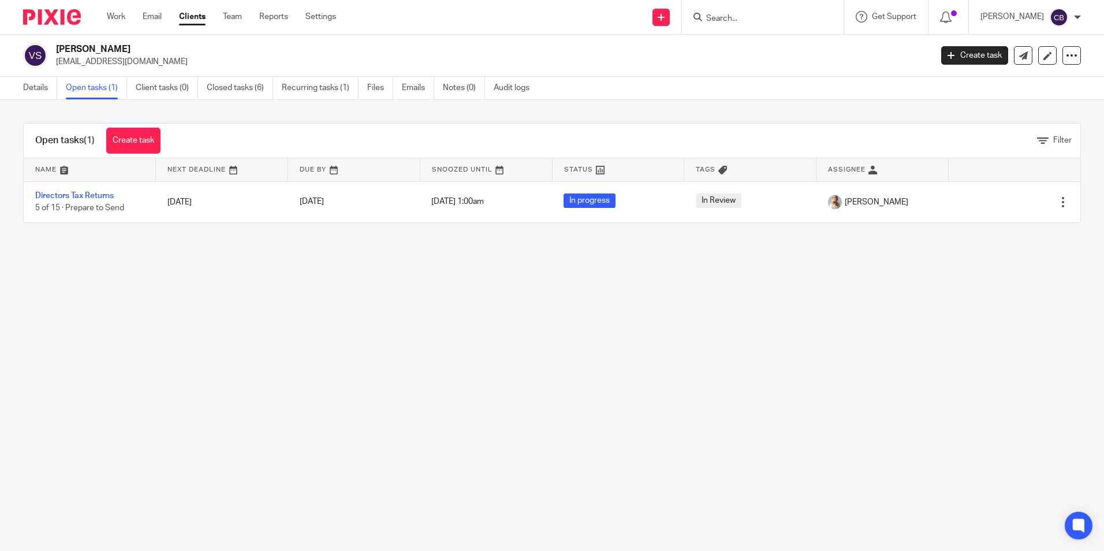
click at [142, 256] on main "Victoria Sullivan vikkisullivan@outlook.com Create task Update from Companies H…" at bounding box center [552, 275] width 1104 height 551
click at [137, 266] on main "Victoria Sullivan vikkisullivan@outlook.com Create task Update from Companies H…" at bounding box center [552, 275] width 1104 height 551
click at [774, 23] on input "Search" at bounding box center [757, 19] width 104 height 10
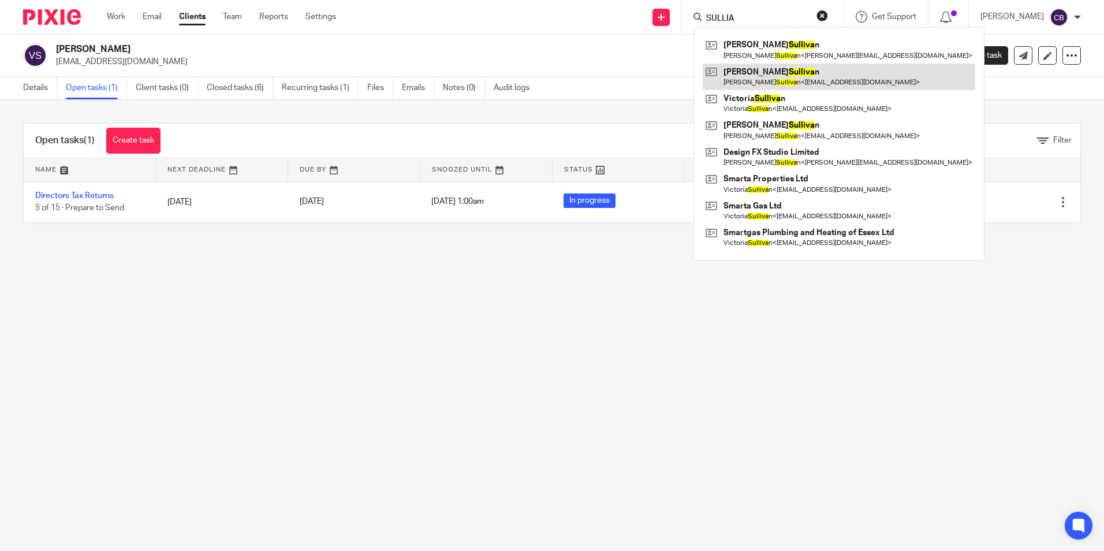
type input "SULLIA"
click at [789, 69] on link at bounding box center [839, 76] width 272 height 27
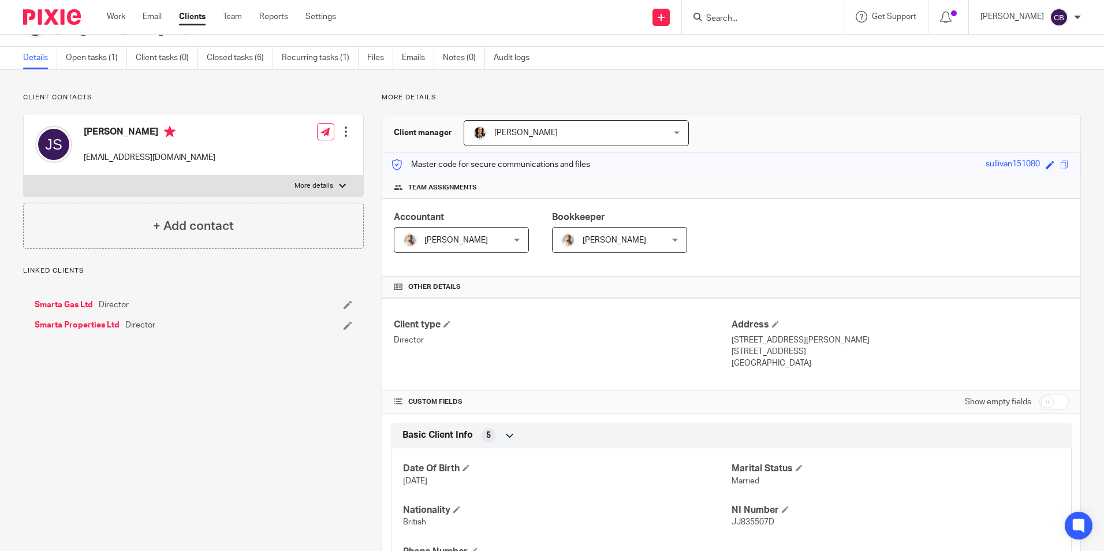
scroll to position [58, 0]
